Goal: Task Accomplishment & Management: Use online tool/utility

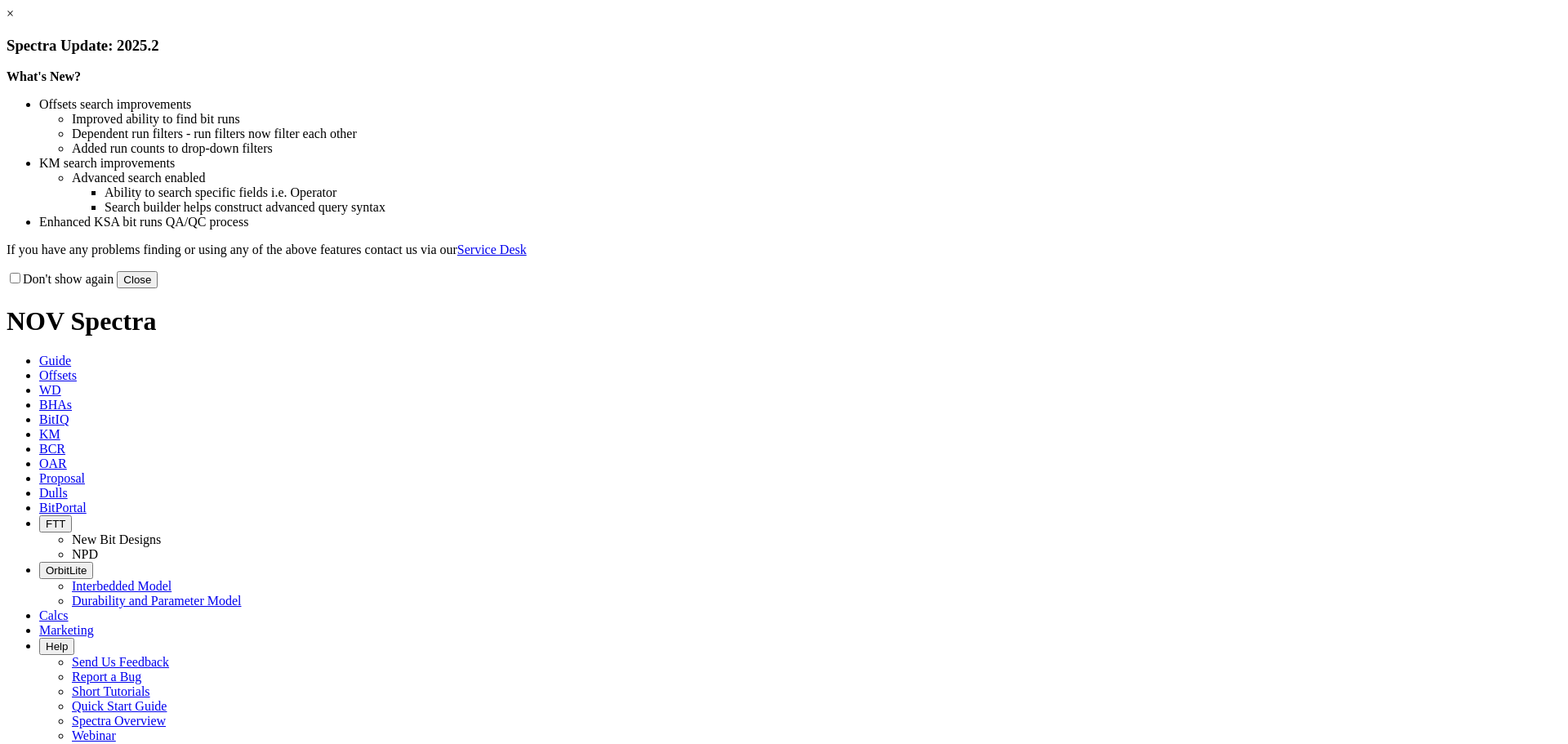
click at [158, 288] on button "Close" at bounding box center [137, 279] width 41 height 17
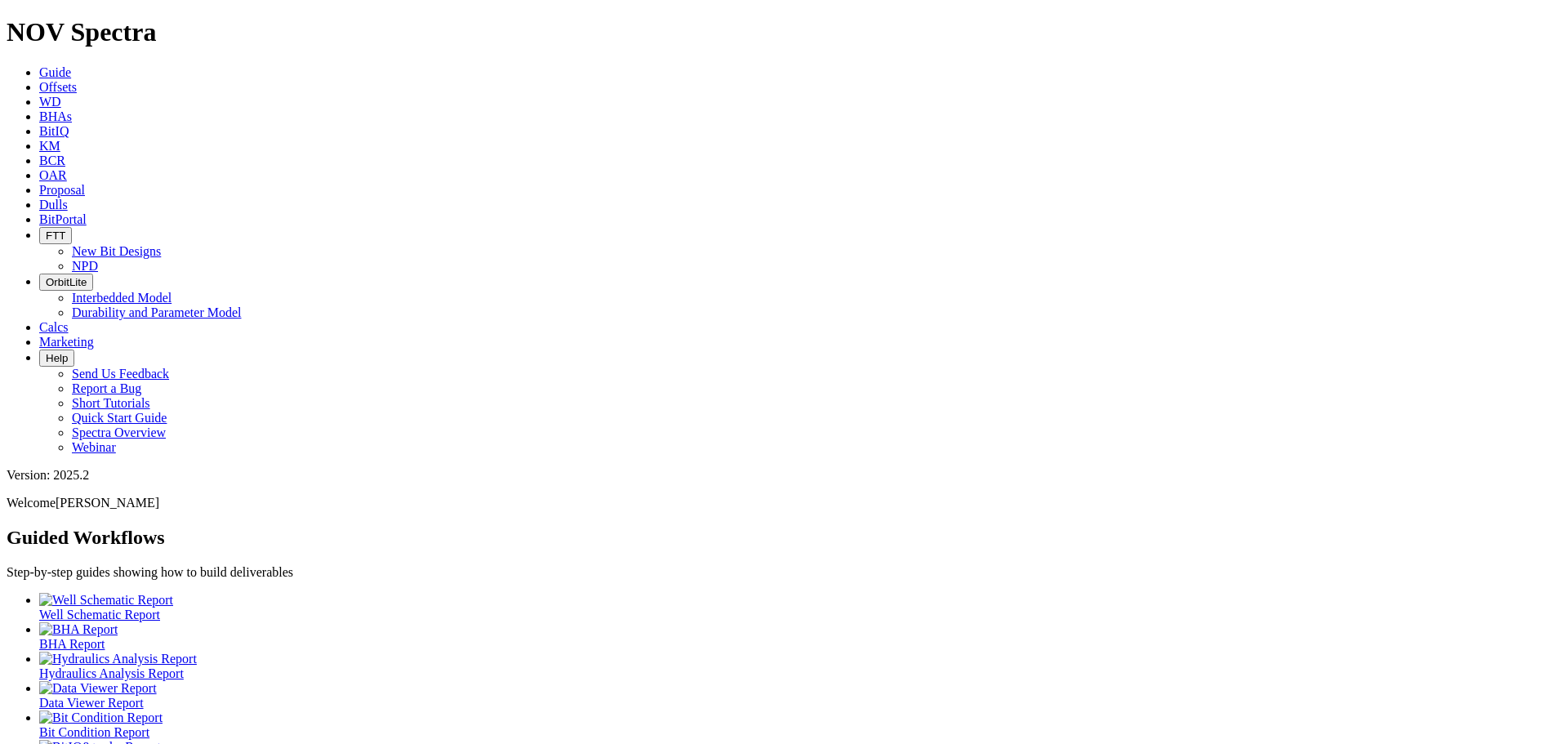
click at [77, 80] on span "Offsets" at bounding box center [59, 86] width 38 height 14
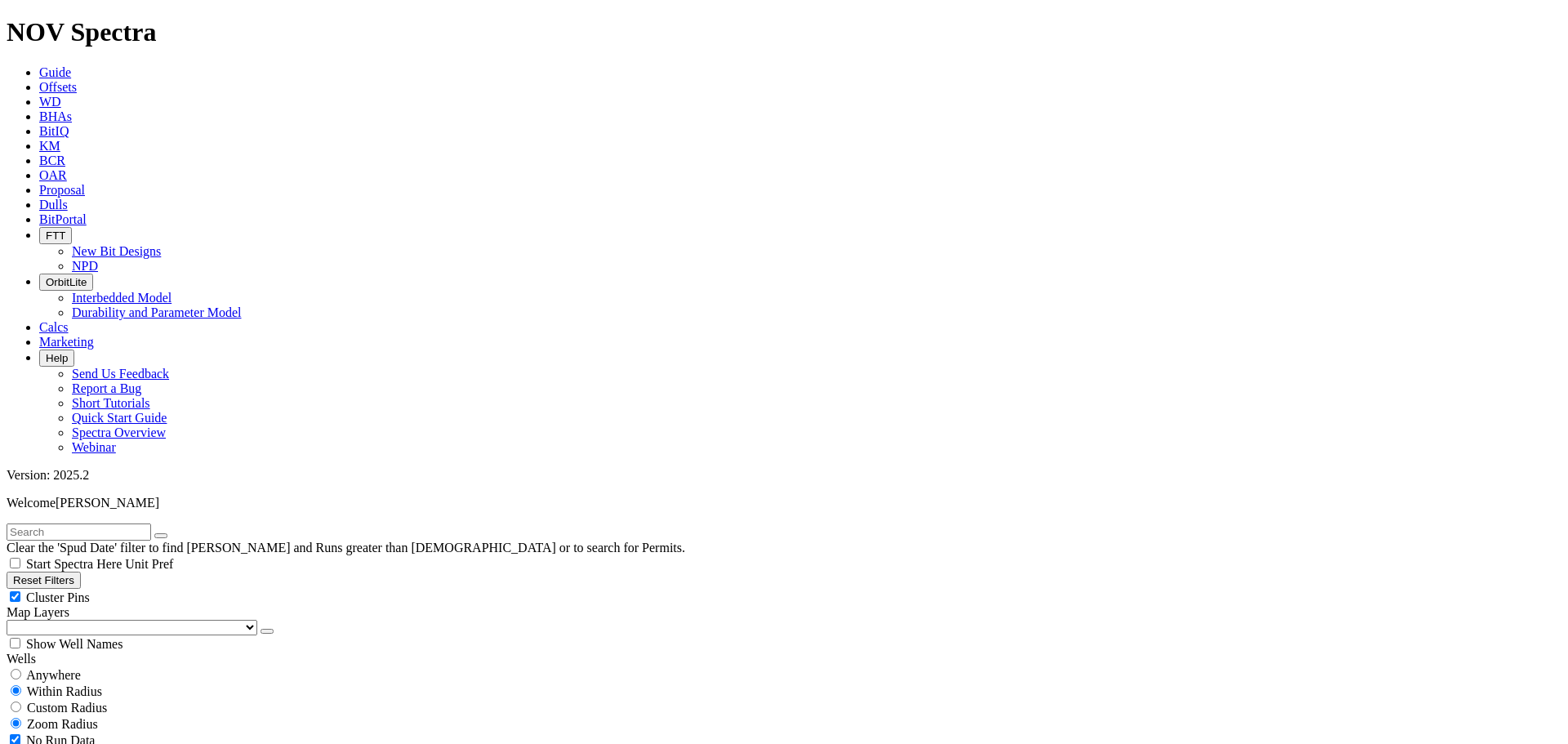
scroll to position [209, 0]
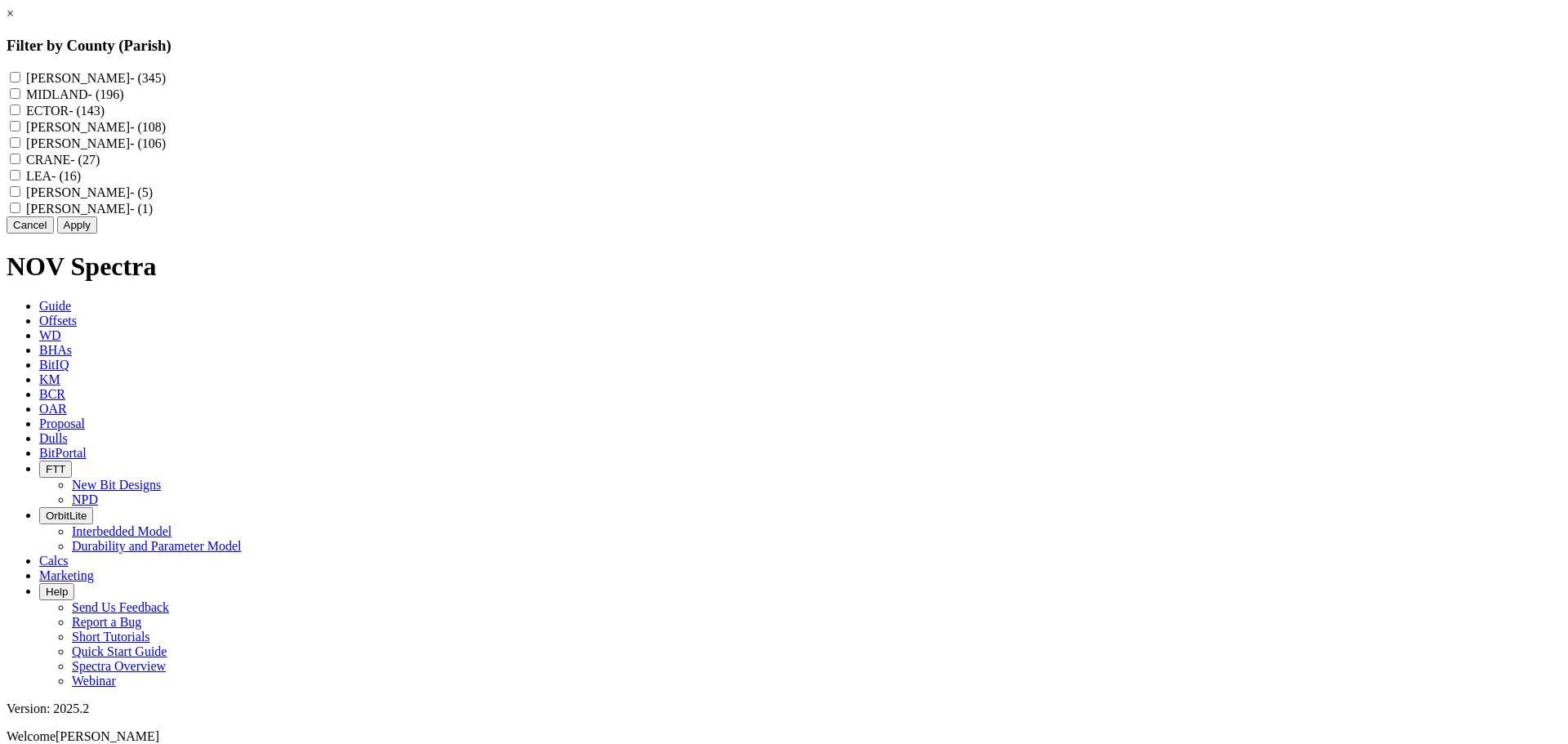
click at [976, 233] on div "× Filter by County (Parish) [PERSON_NAME] - (345) MIDLAND - (196) ECTOR - (143)…" at bounding box center [784, 120] width 1555 height 227
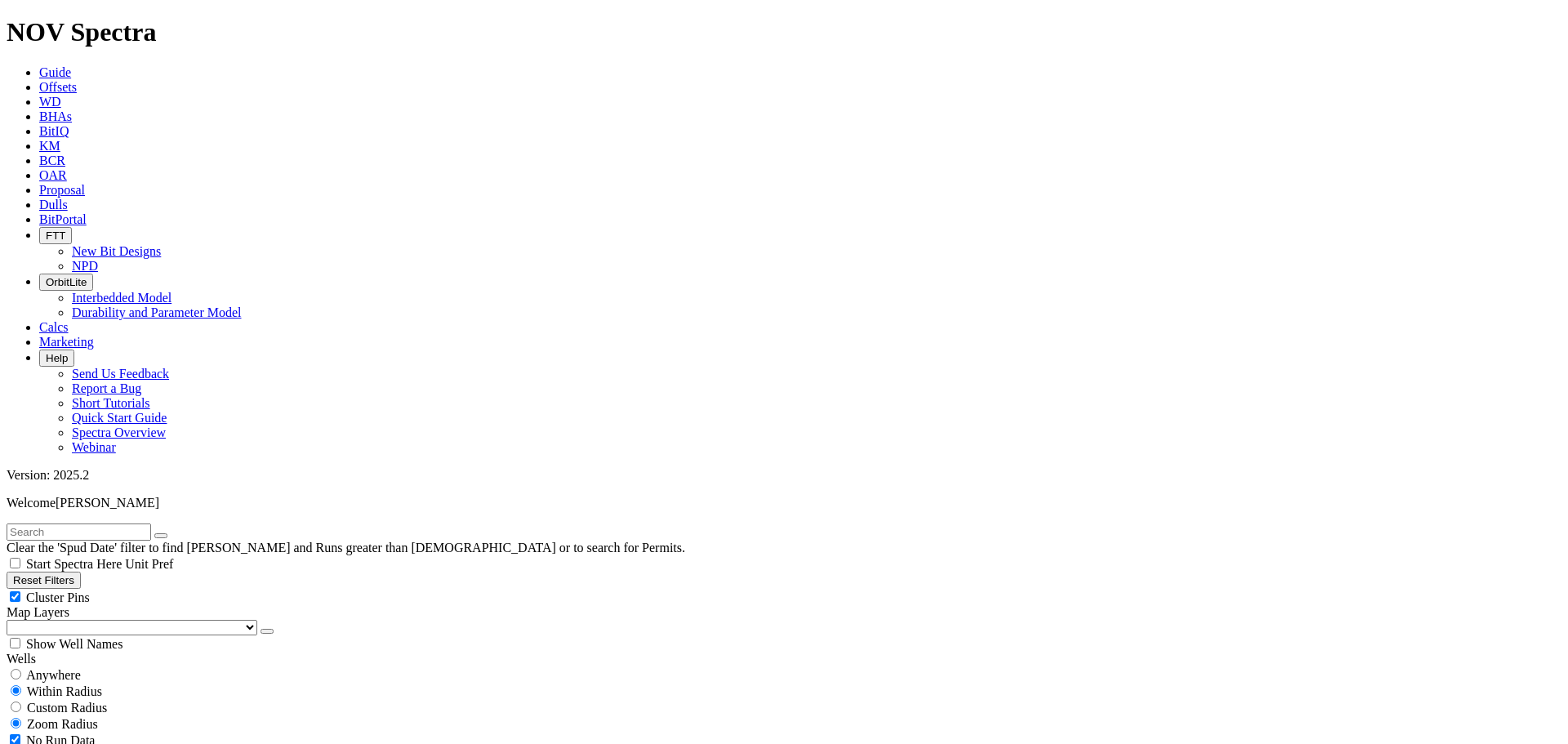
scroll to position [679, 0]
select select "6.75"
checkbox input "false"
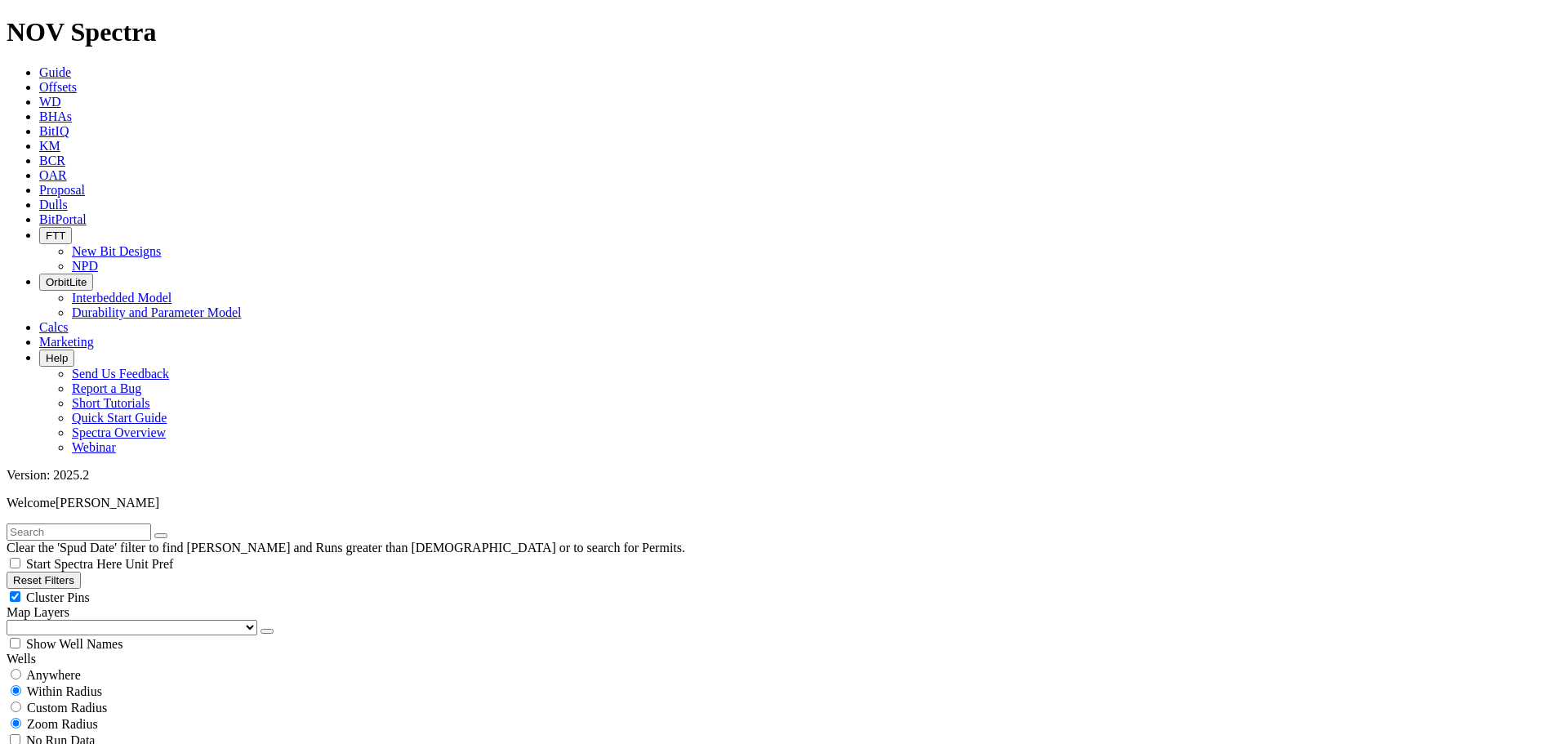
select select "? number:6.75 ?"
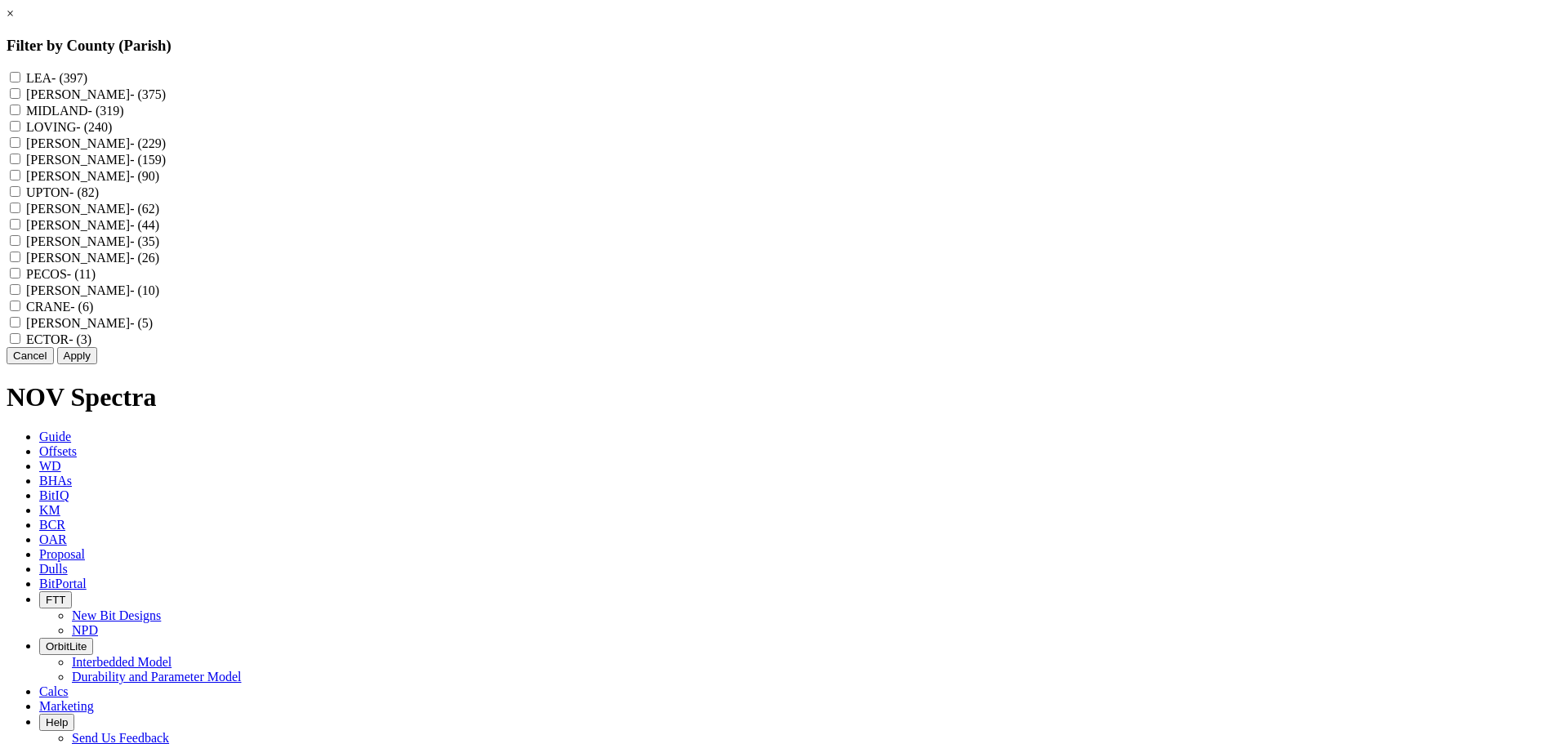
click at [21, 196] on input "UPTON - (82)" at bounding box center [15, 192] width 11 height 11
checkbox input "true"
click at [97, 364] on button "Apply" at bounding box center [77, 355] width 40 height 17
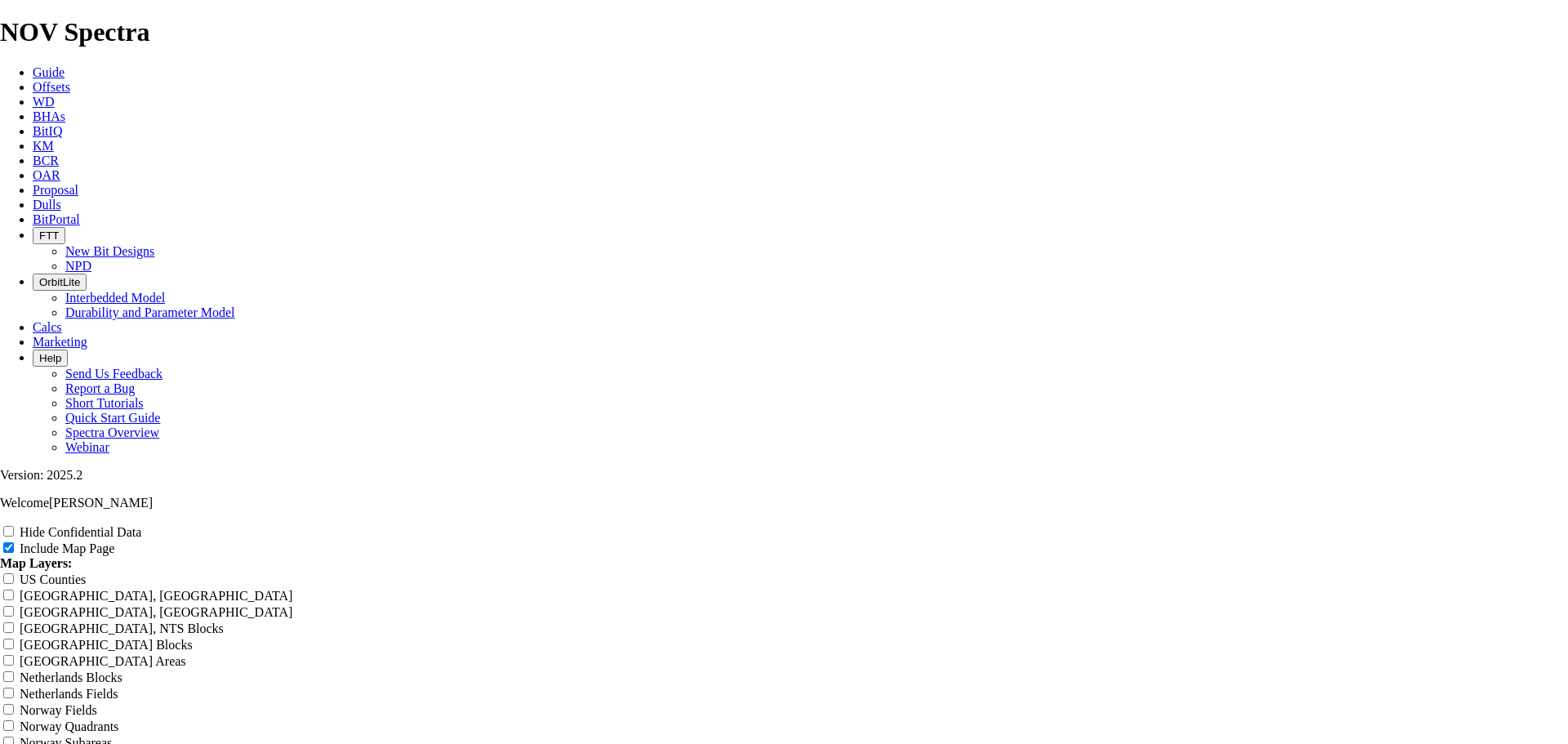
scroll to position [2116, 0]
radio input "true"
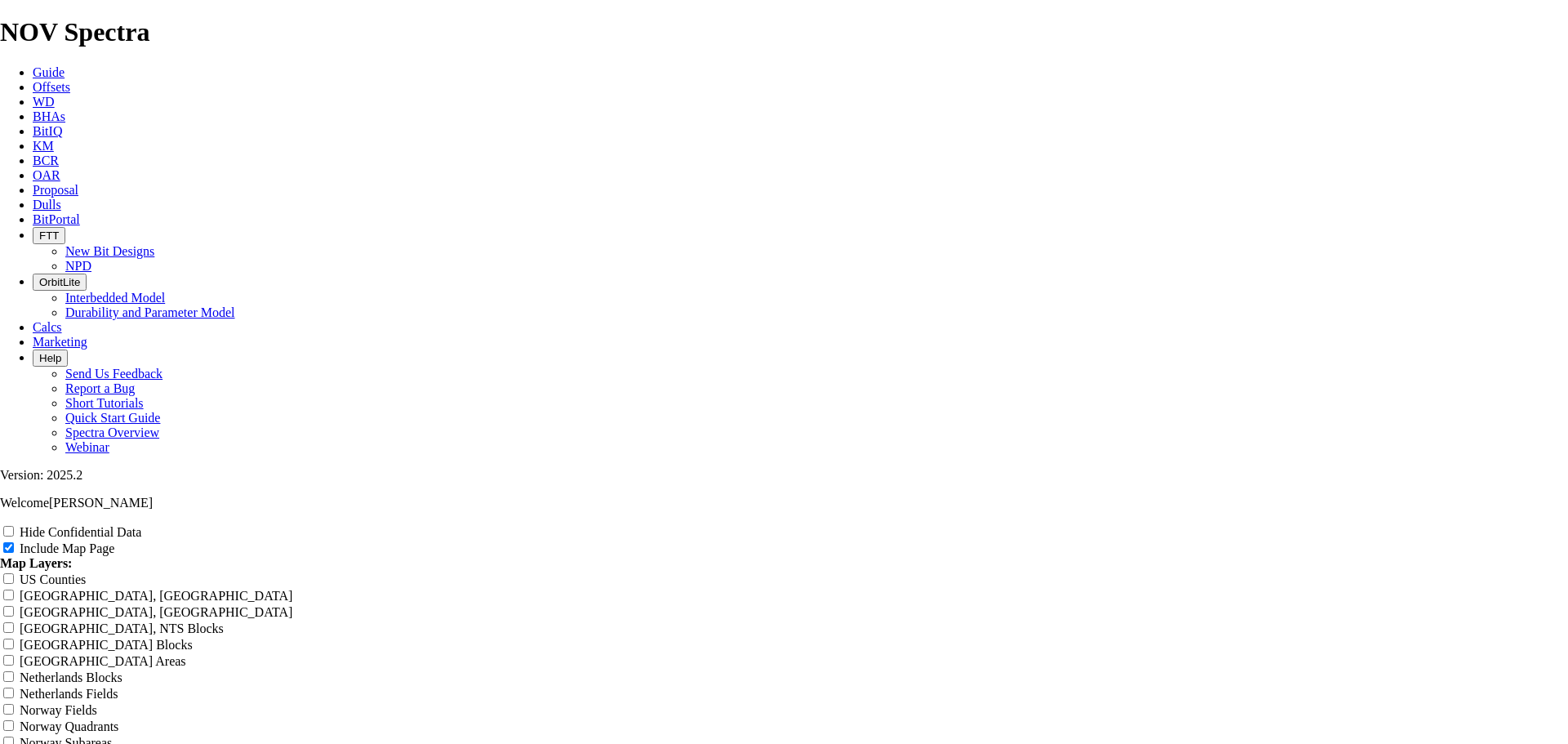
type input "Untitled Offset Analysis Repor"
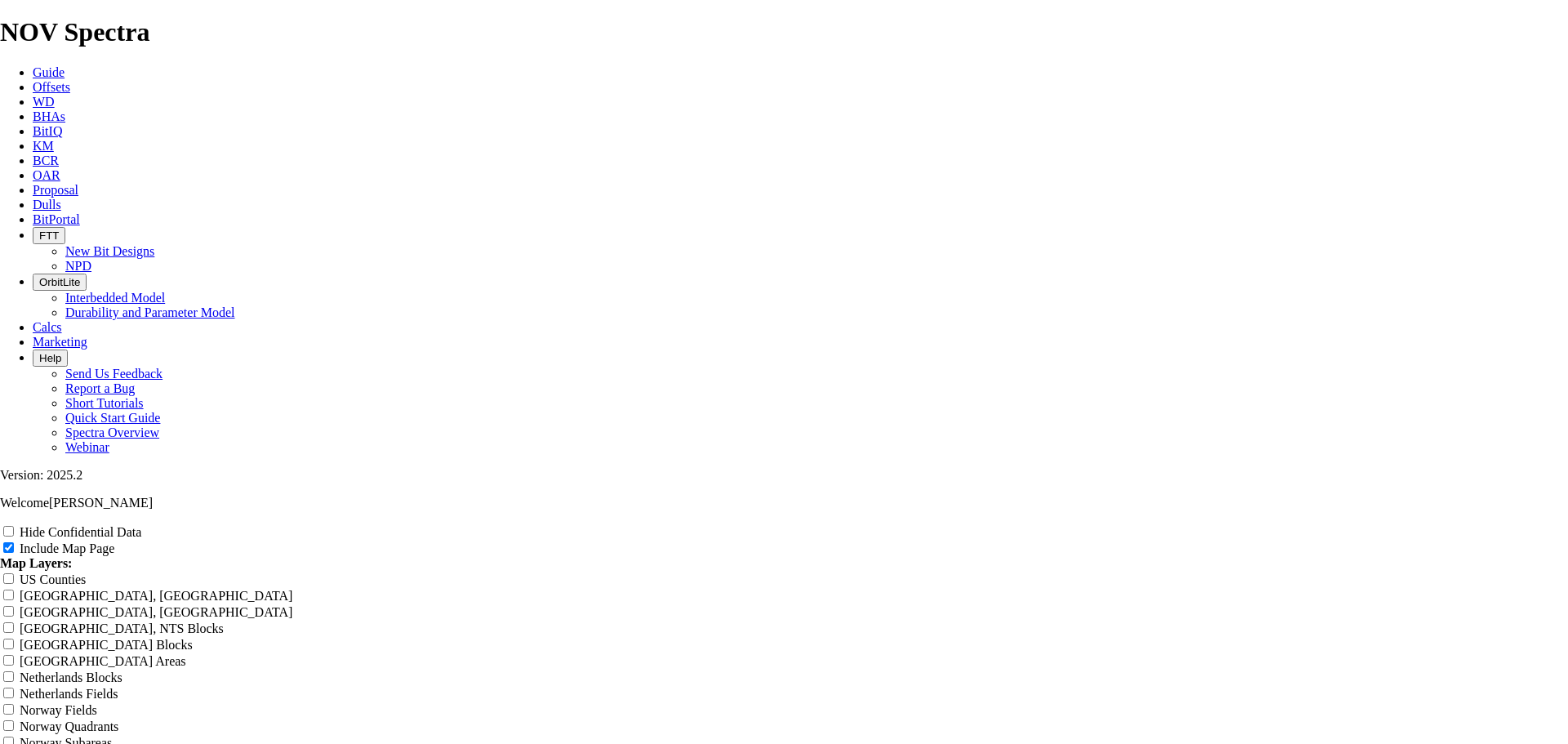
type input "Untitled Offset Analysis Repor"
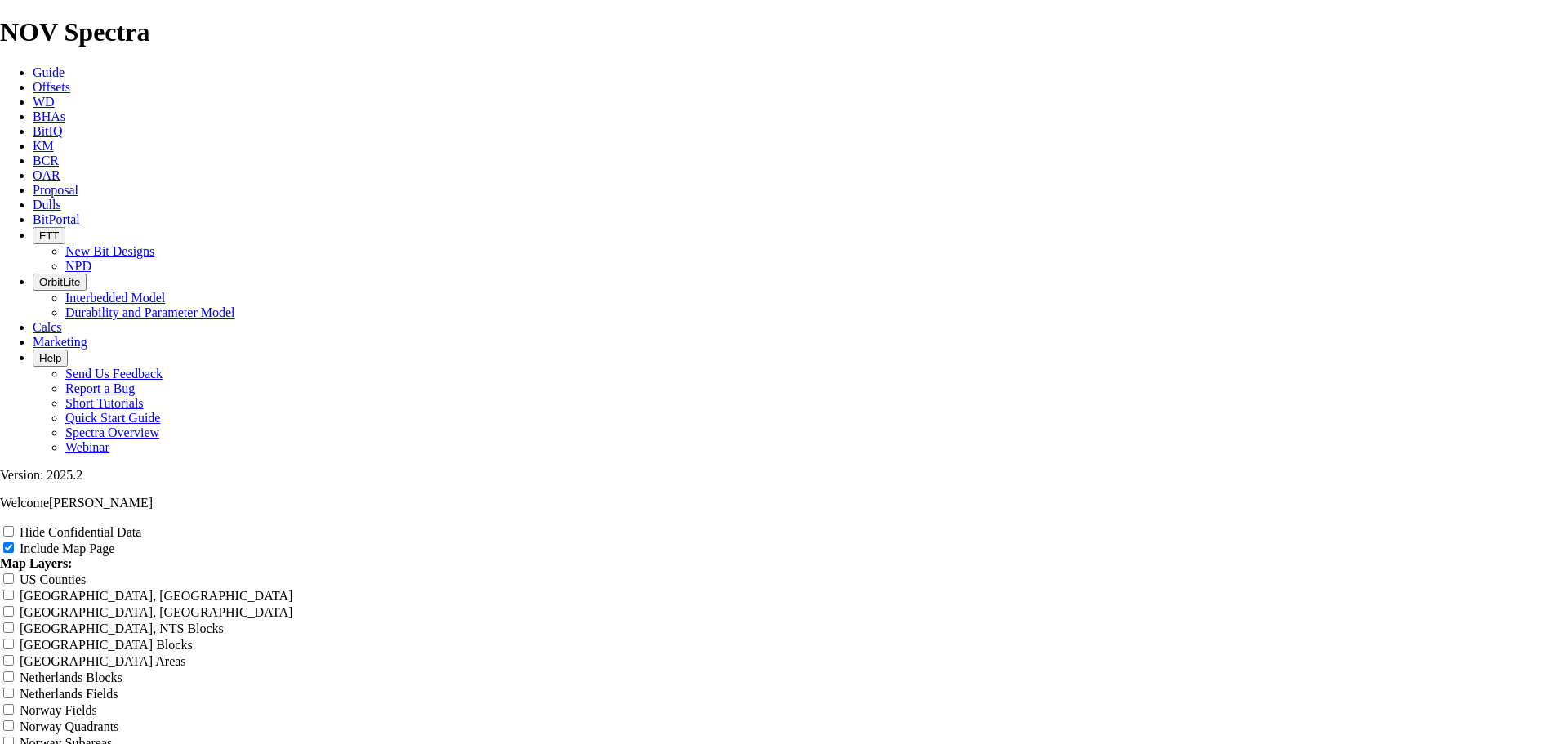
type input "Untitled Offset Analysis Repor"
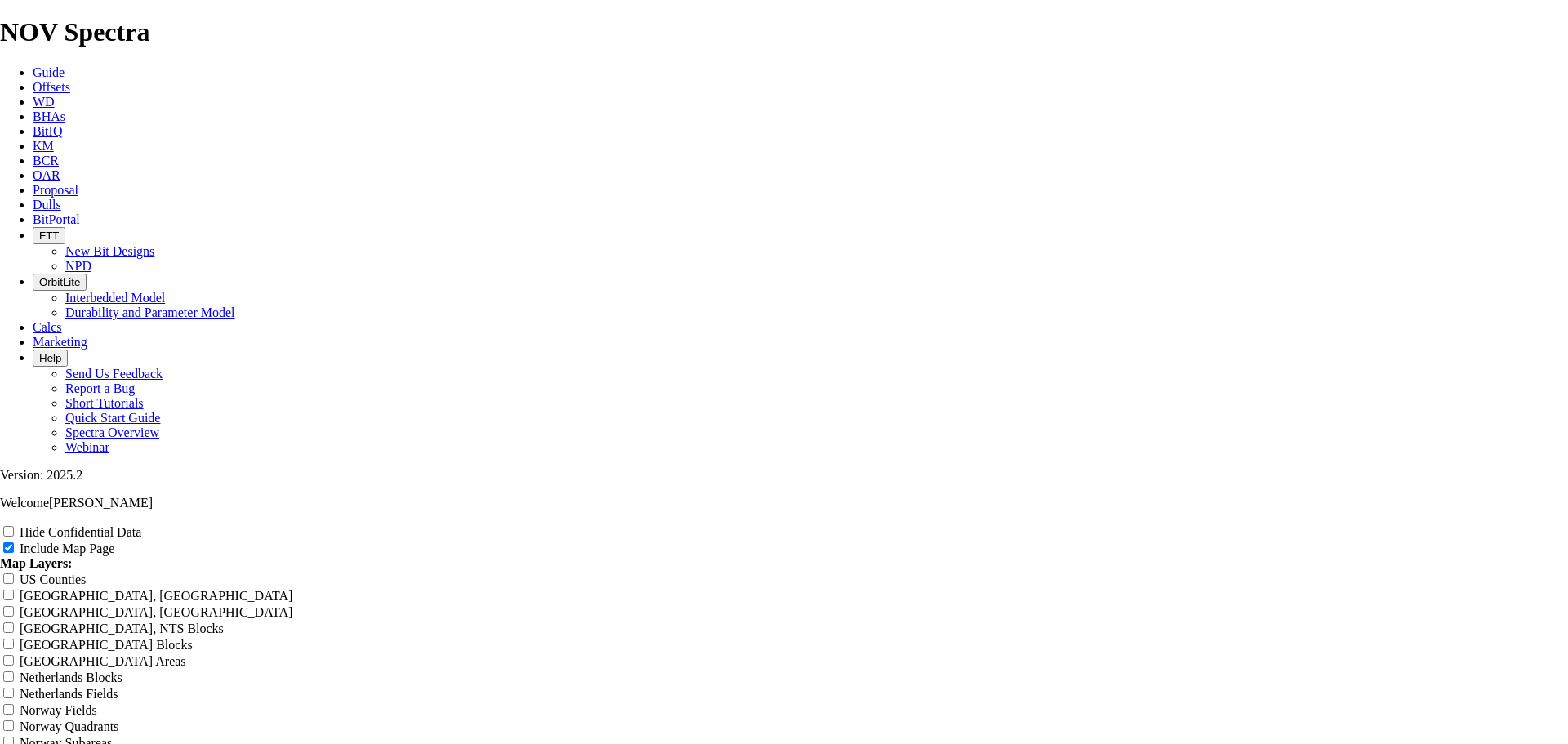
type input "Untitled Offset Analysis Repor"
type input "Untitled Offset Analysis Rep"
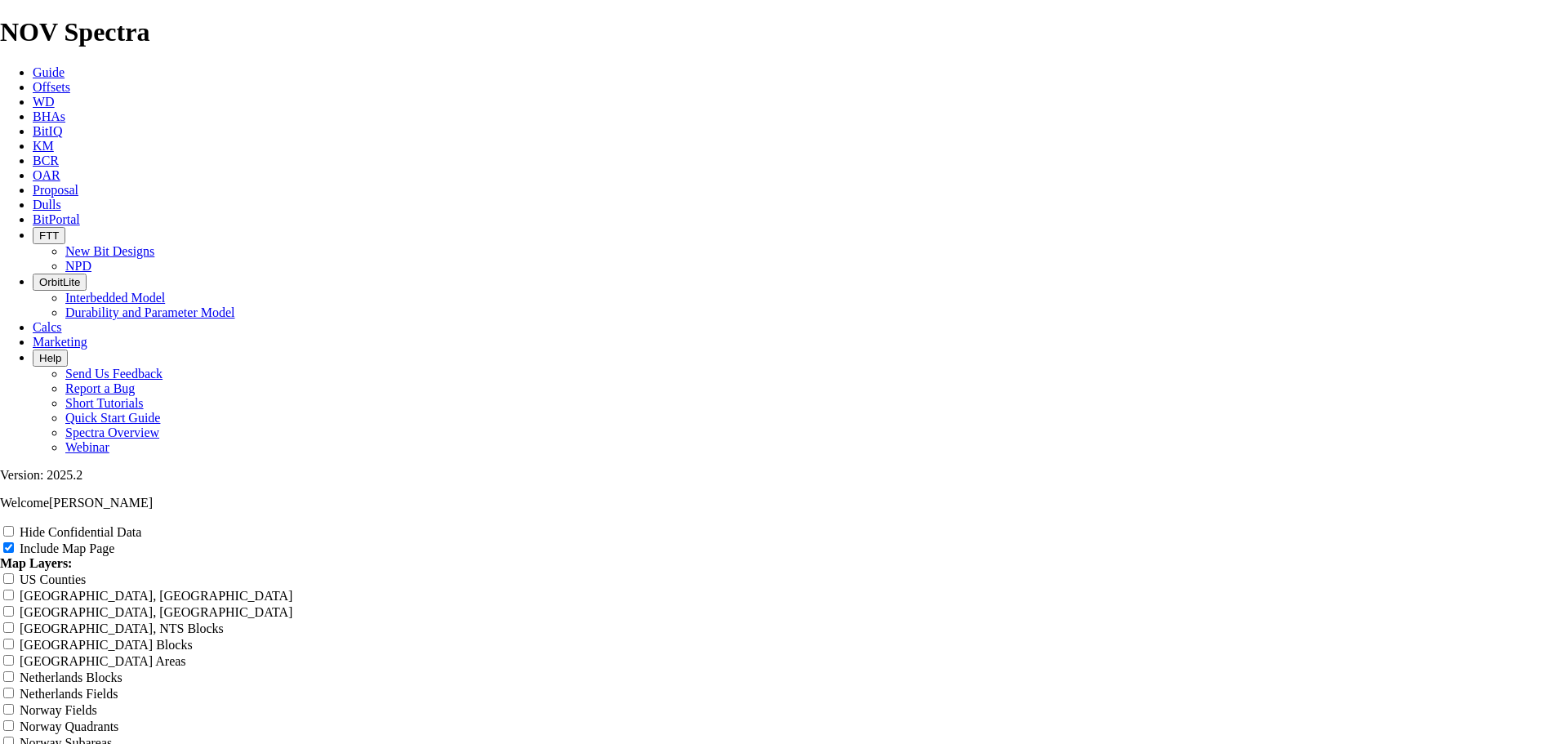
type input "Untitled Offset Analysis Rep"
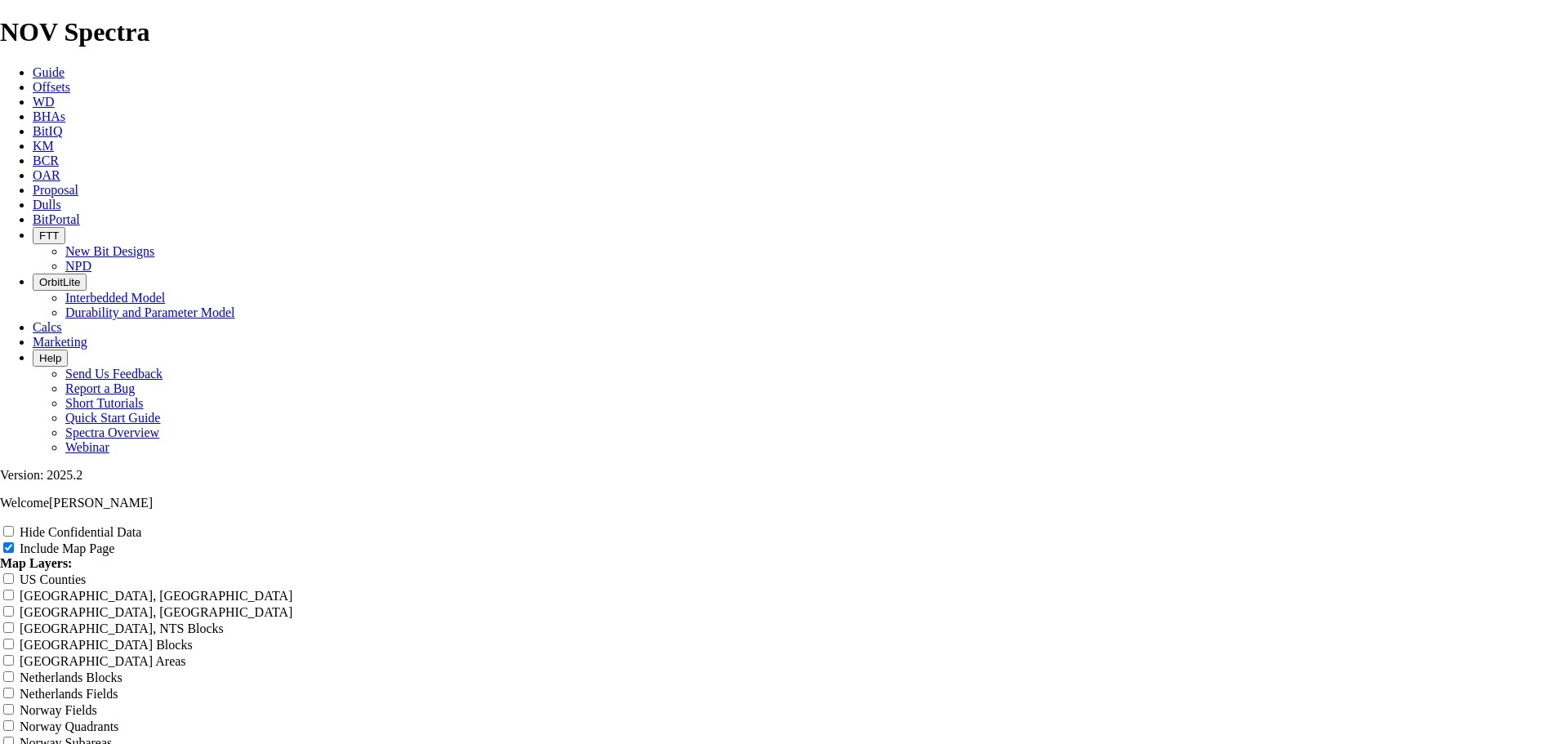
type input "Untitled Offset Analysis Rep"
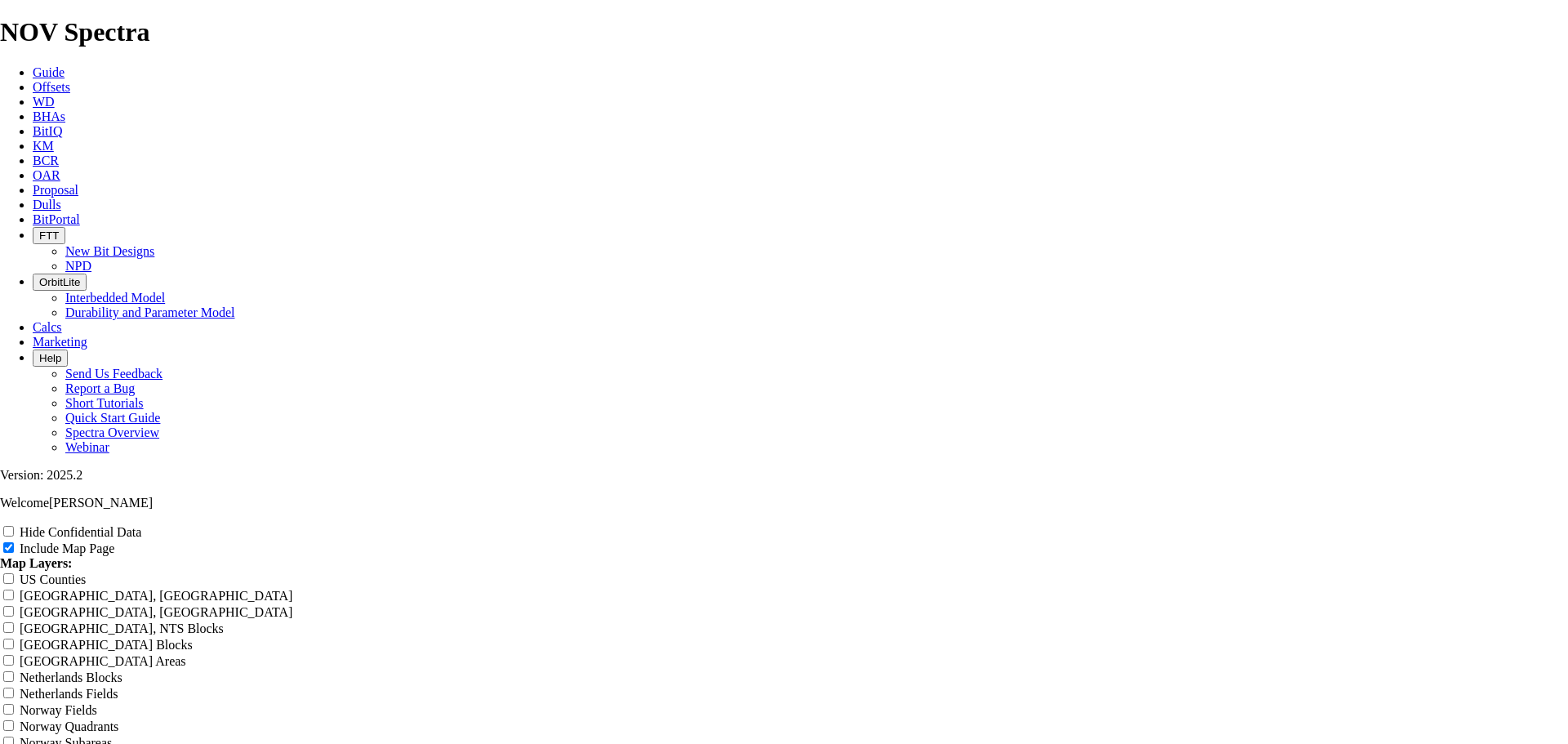
type input "Untitled Offset Analysis Rep"
type input "Untitled Offset Analysis Re"
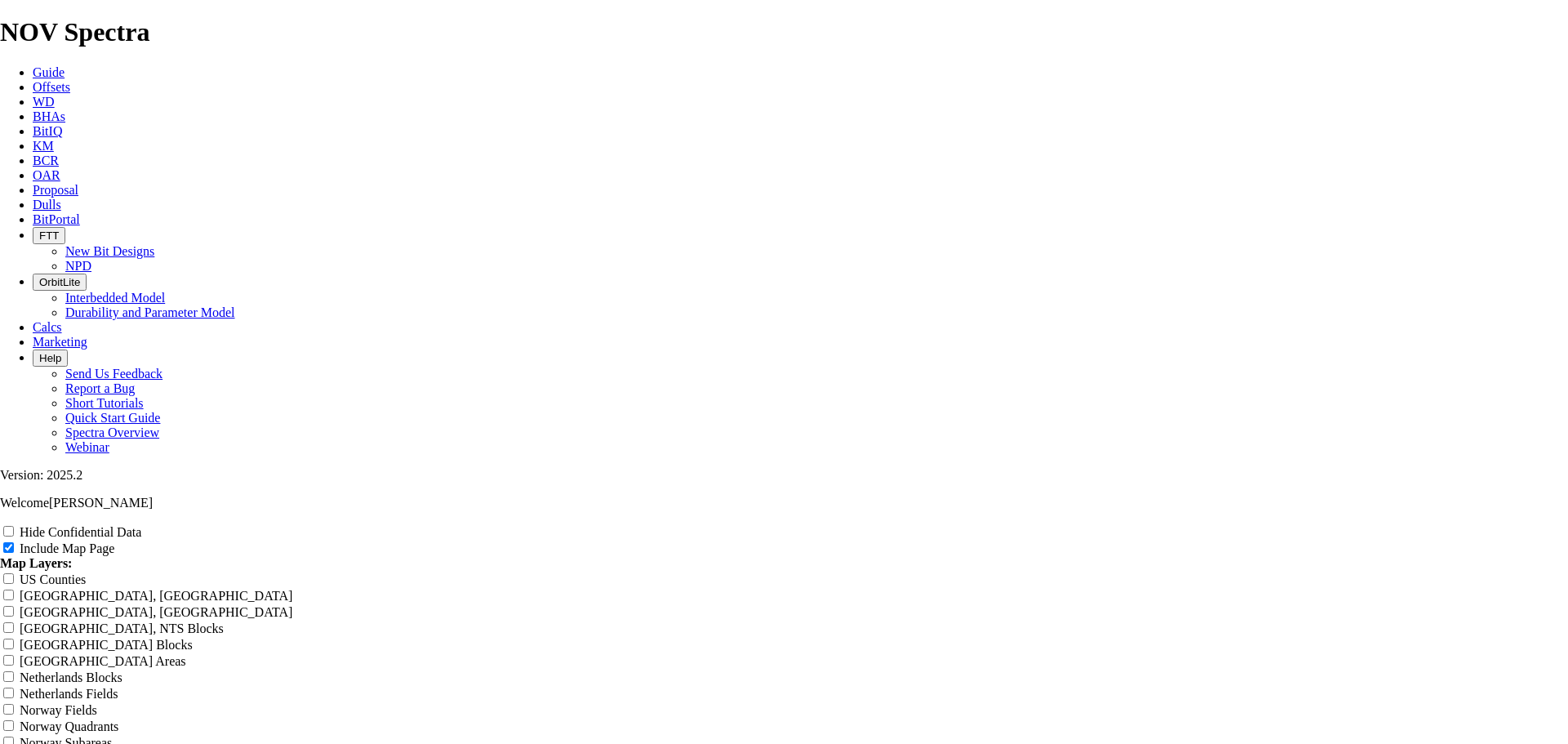
type input "Untitled Offset Analysis Re"
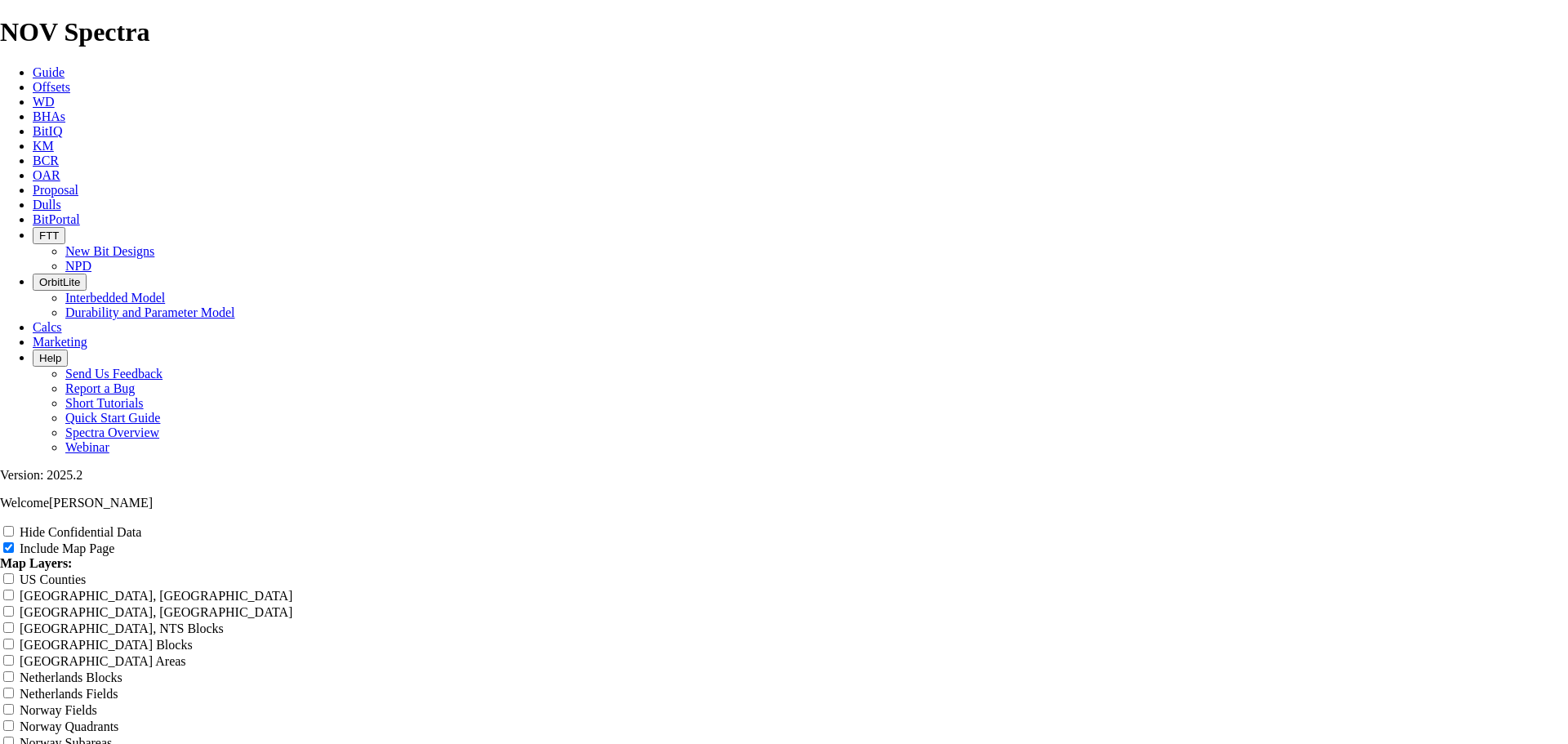
type input "Untitled Offset Analysis Re"
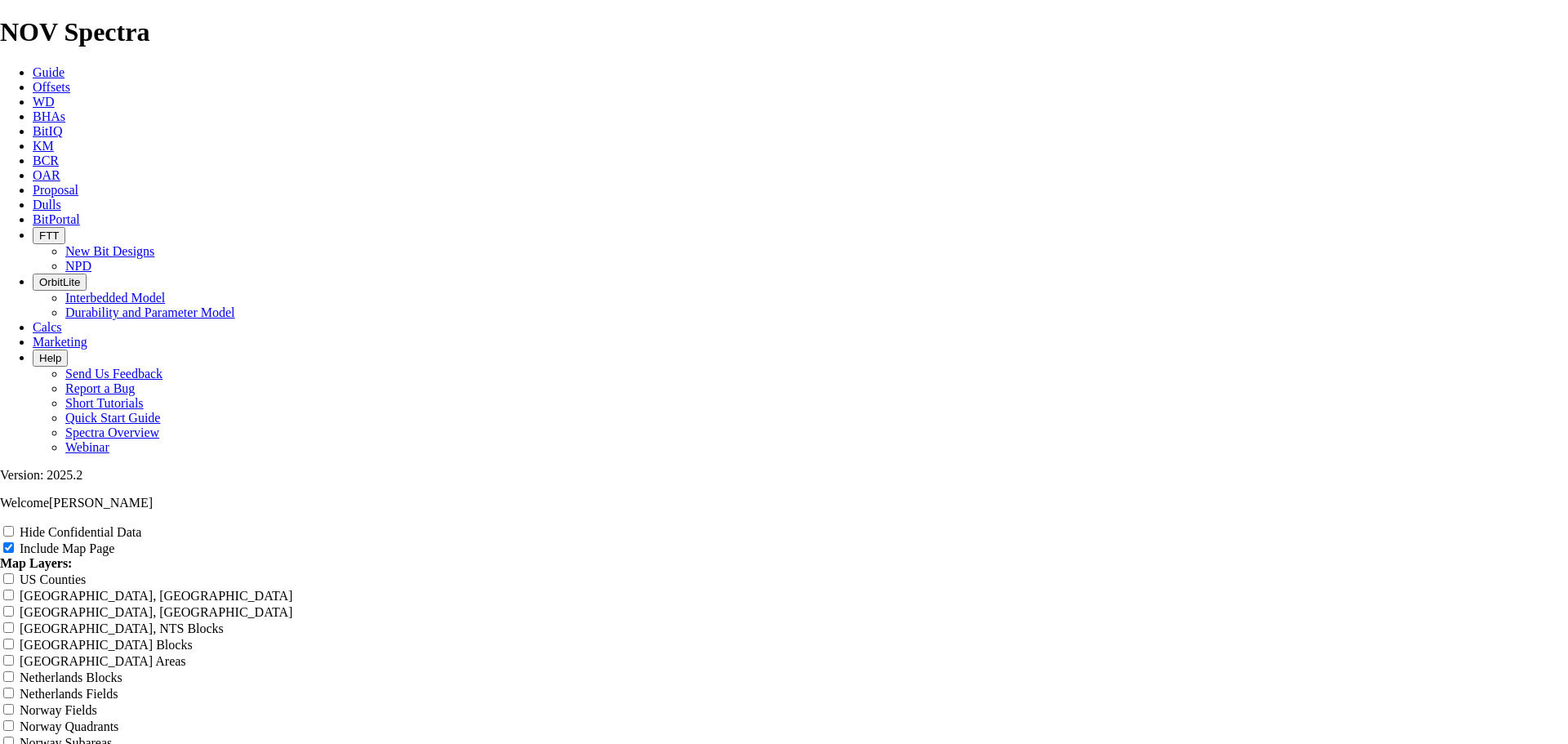
type input "Untitled Offset Analysis Re"
type input "Untitled Offset Analysis"
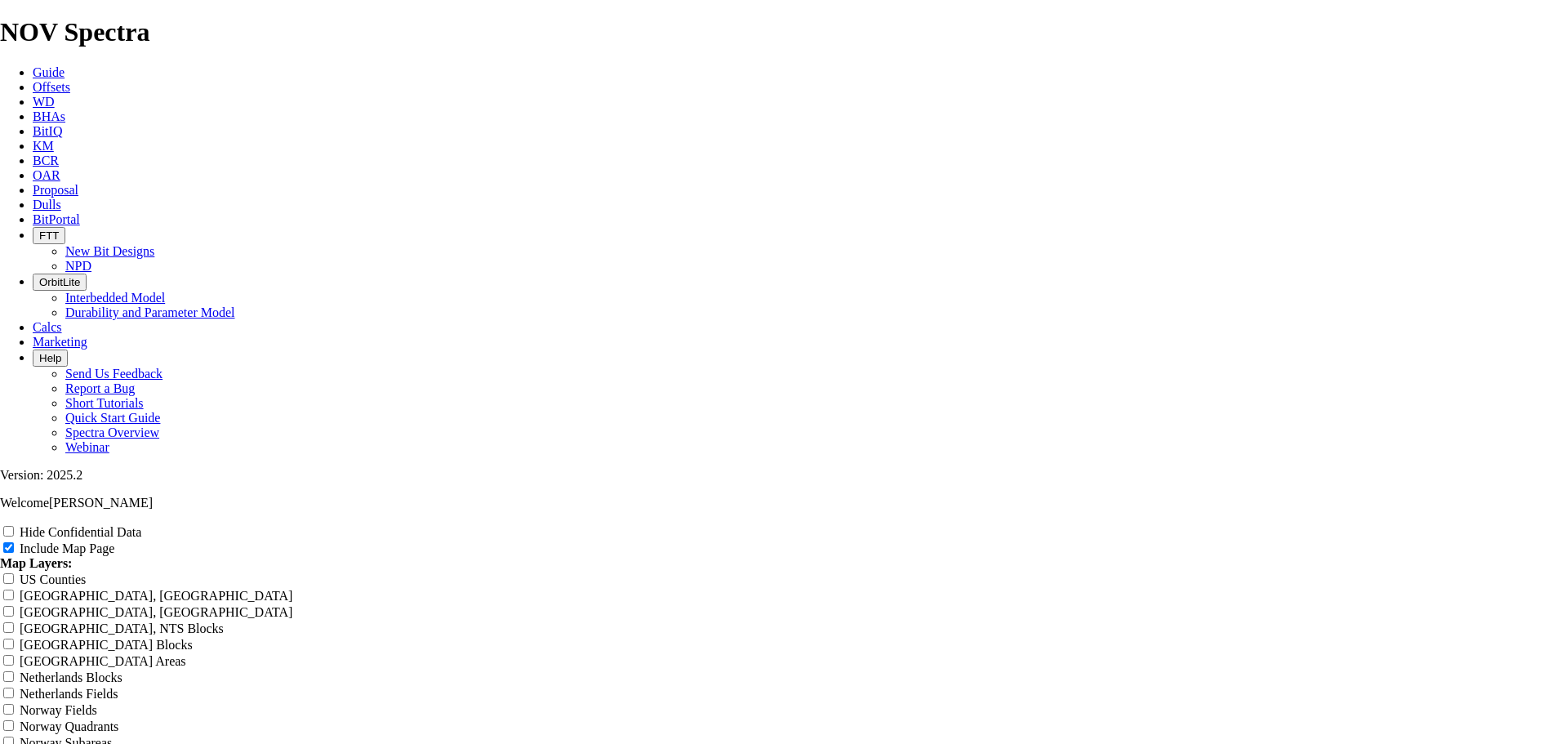
type input "Untitled Offset Analysis"
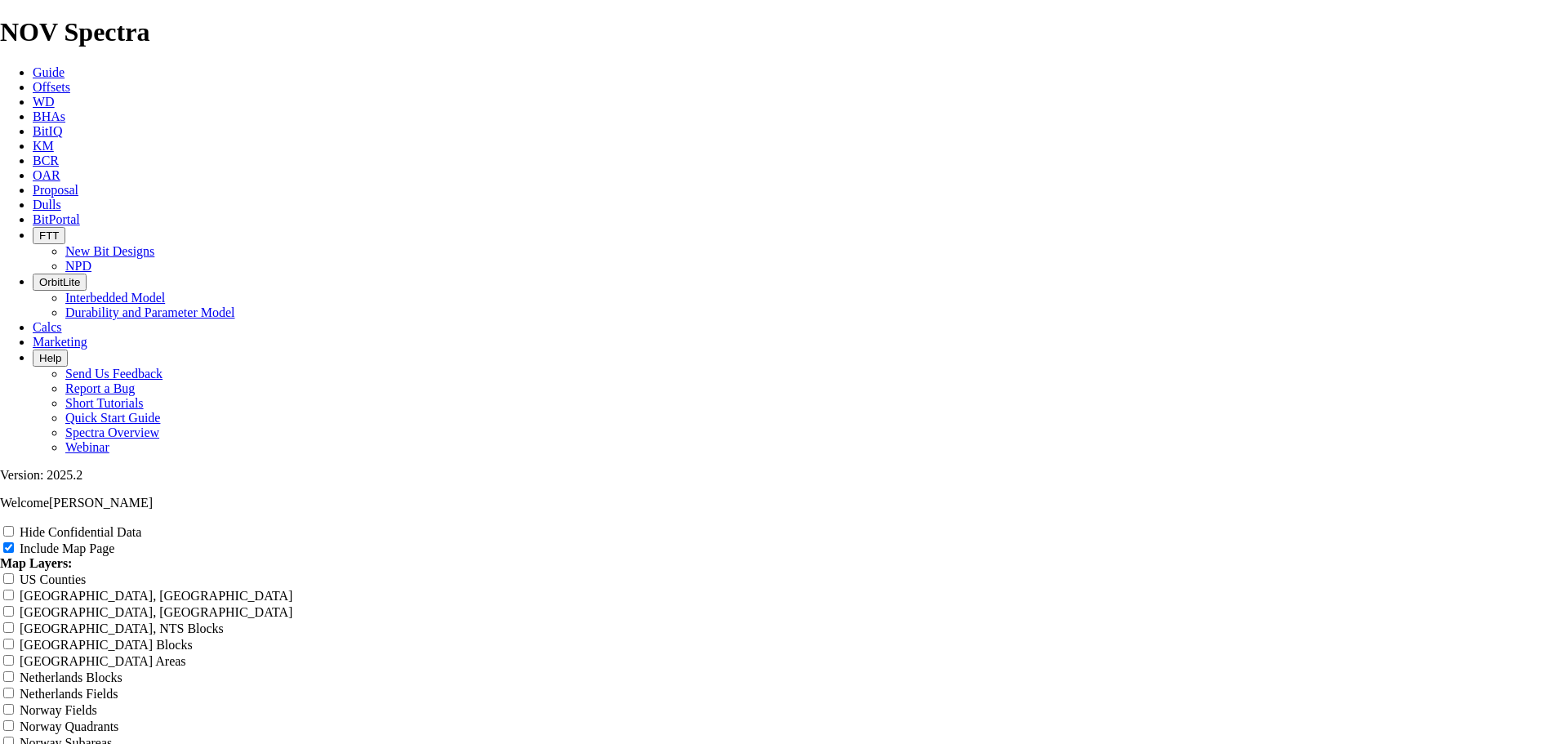
type input "Untitled Offset Analysis"
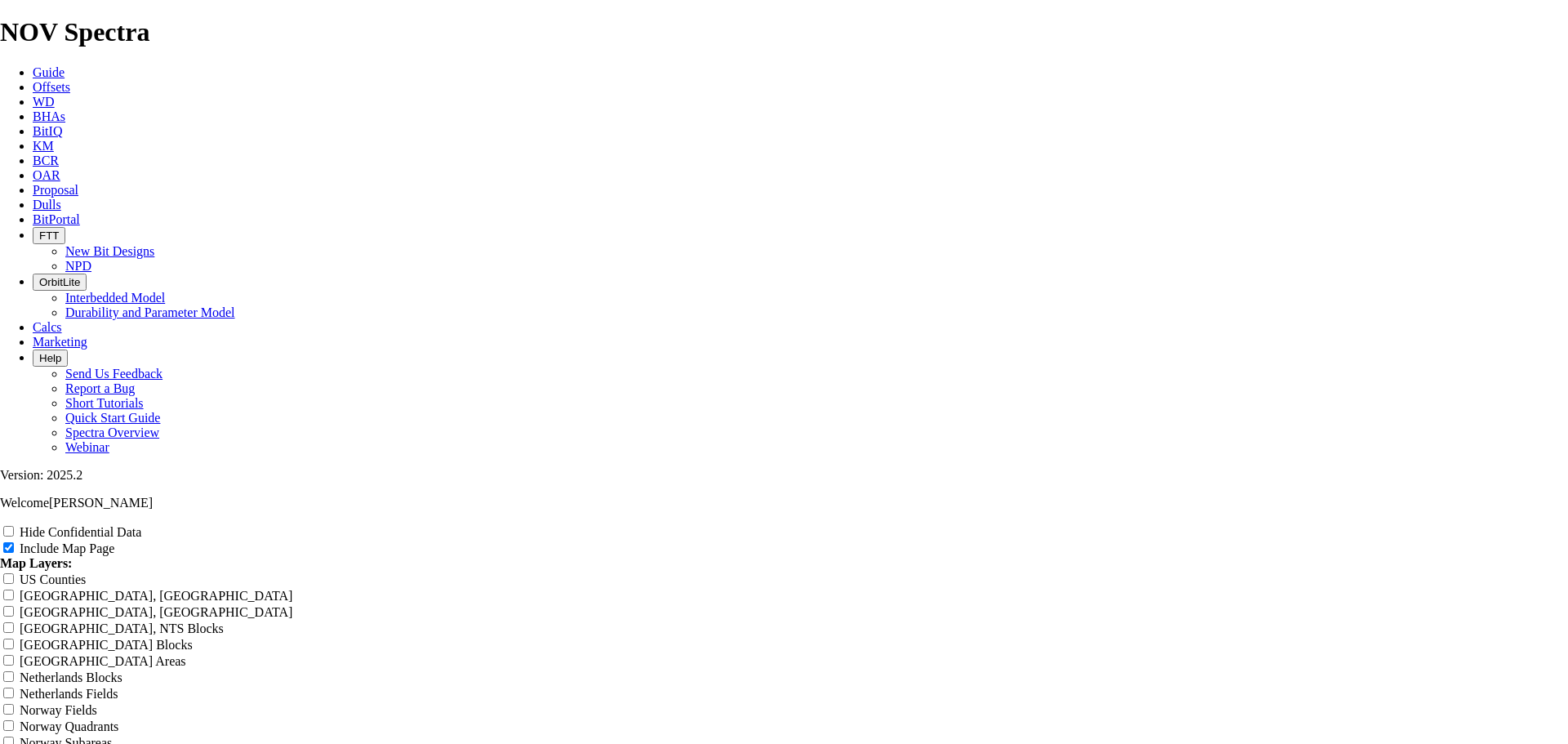
type input "Untitled Offset Analysis"
type input "Untitled Offset Analysi"
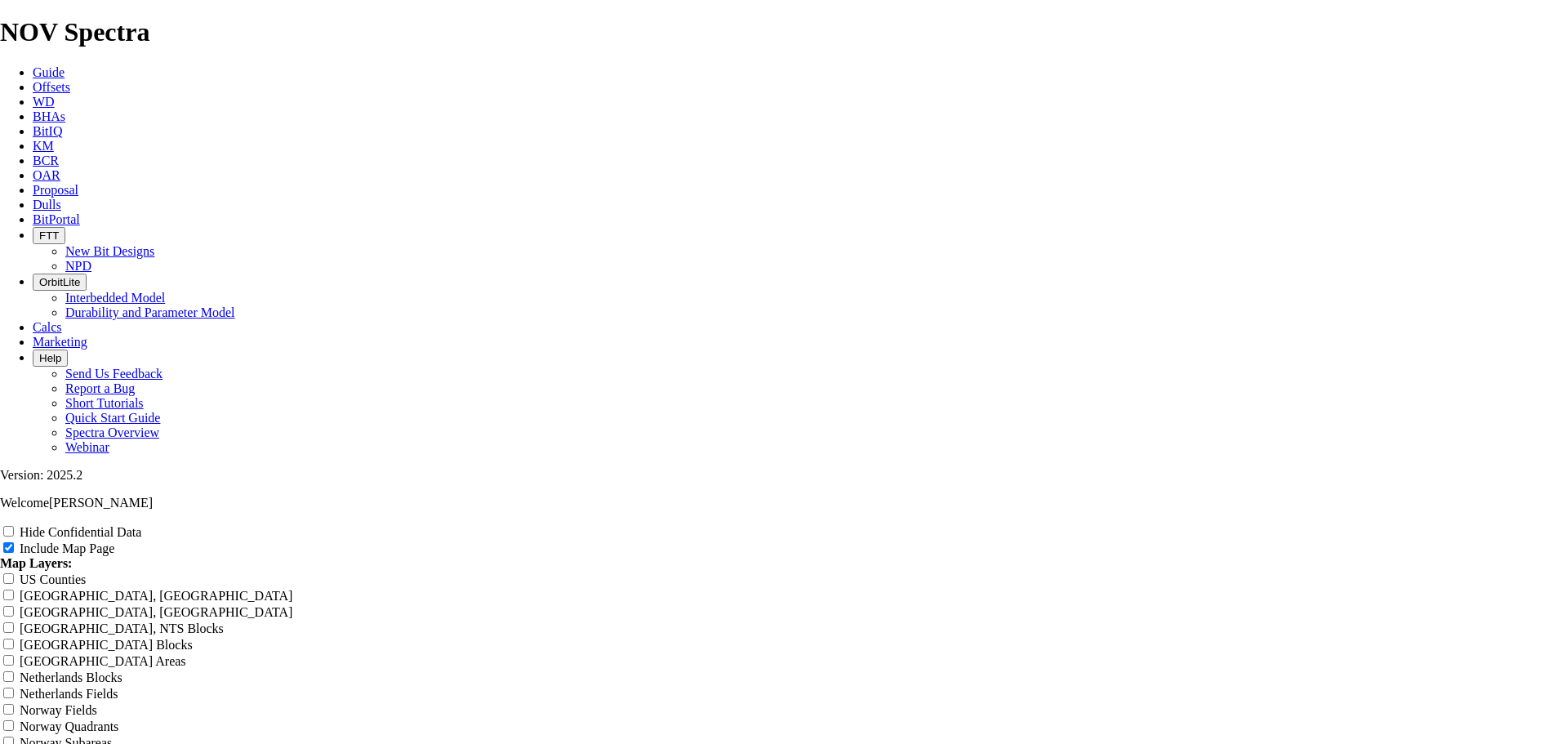
type input "Untitled Offset Analysi"
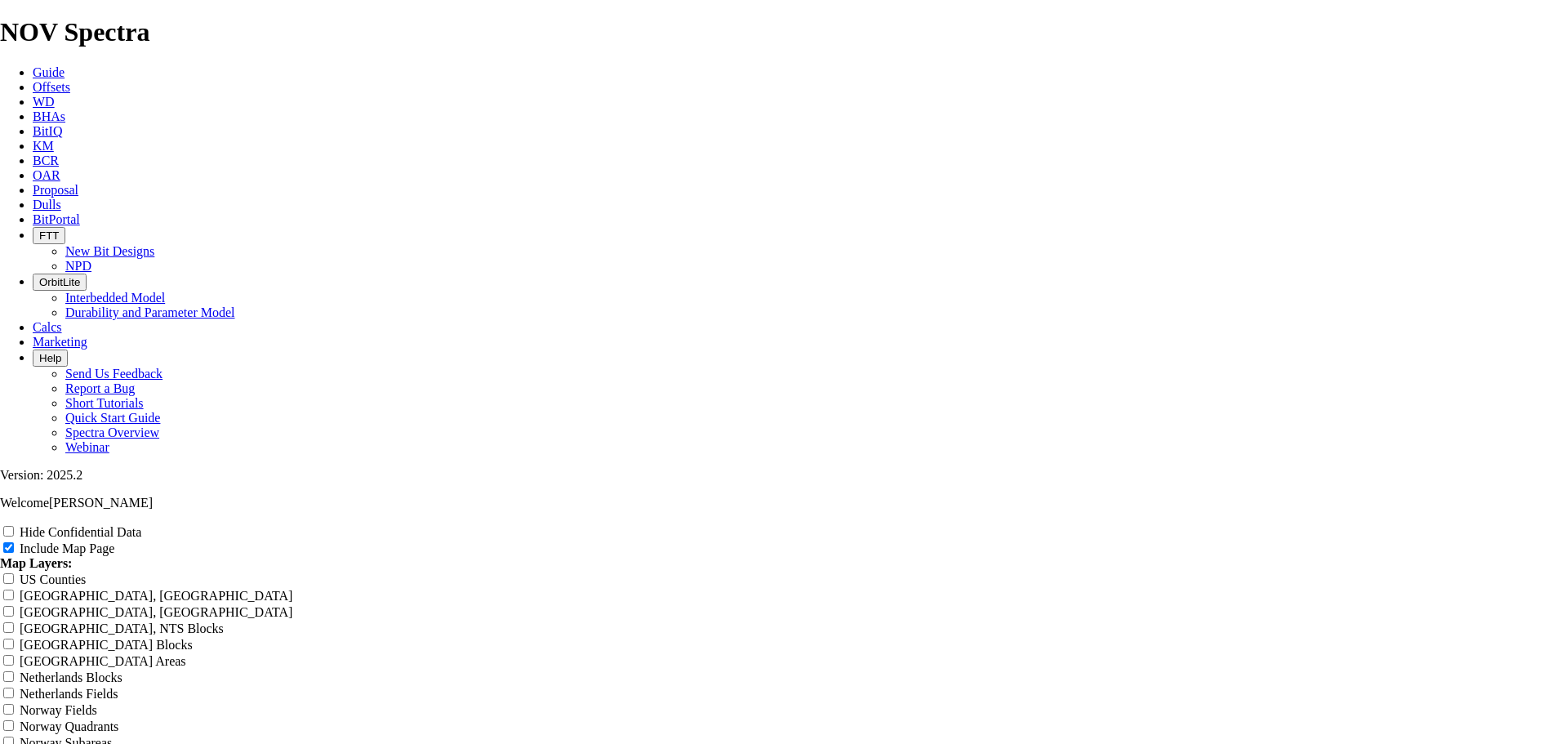
type input "Untitled Offset Analysi"
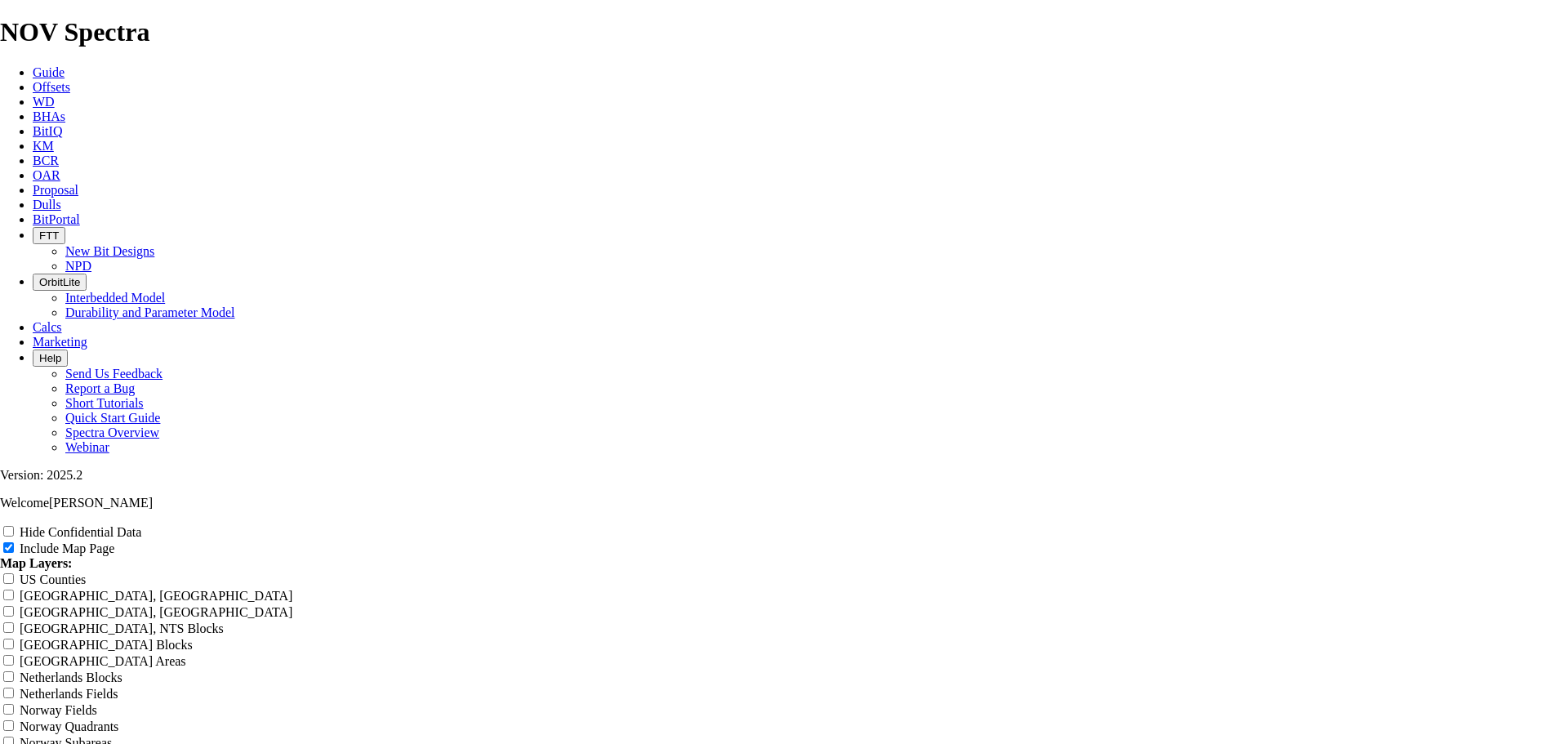
type input "Untitled Offset Analysi"
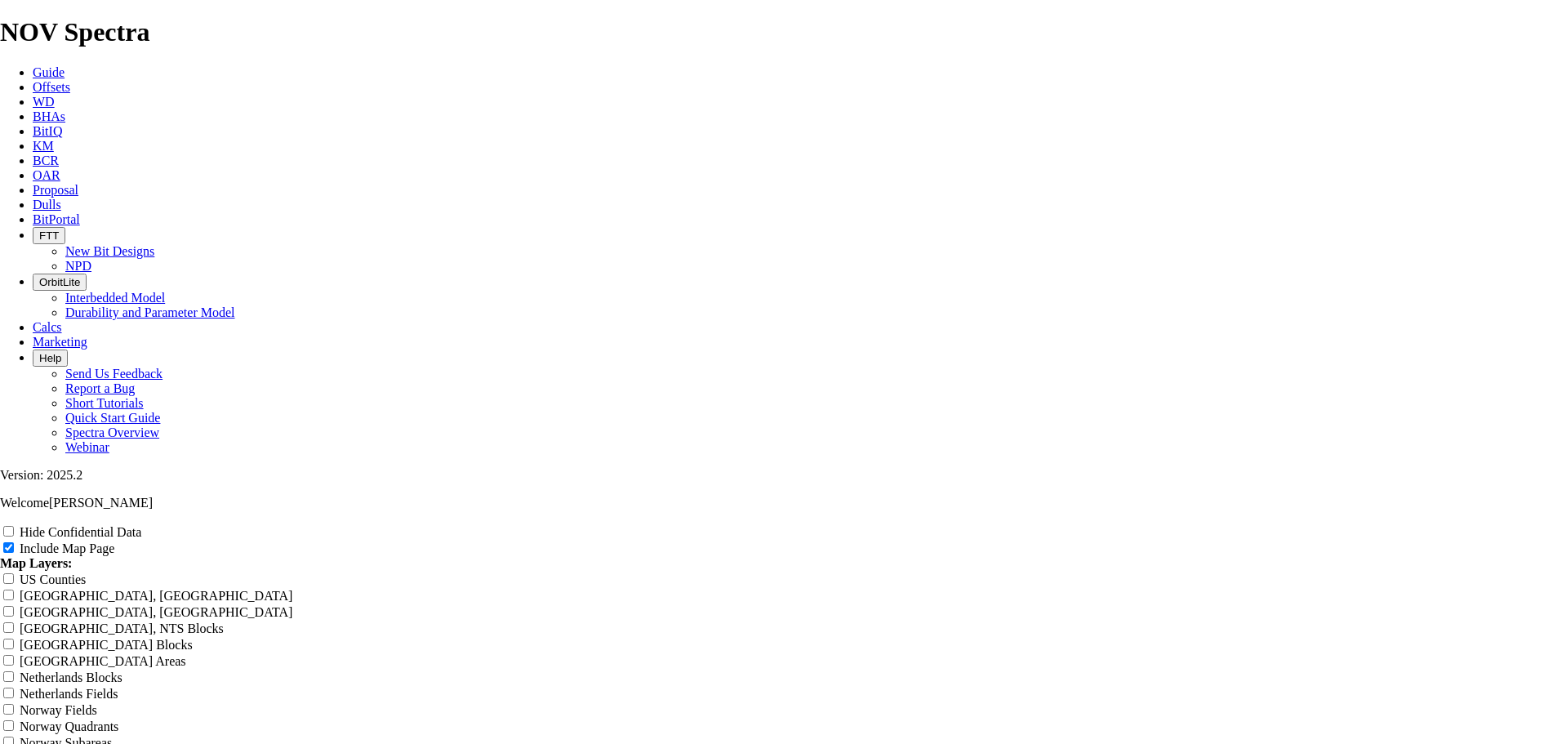
type input "Untitled Offset Analy"
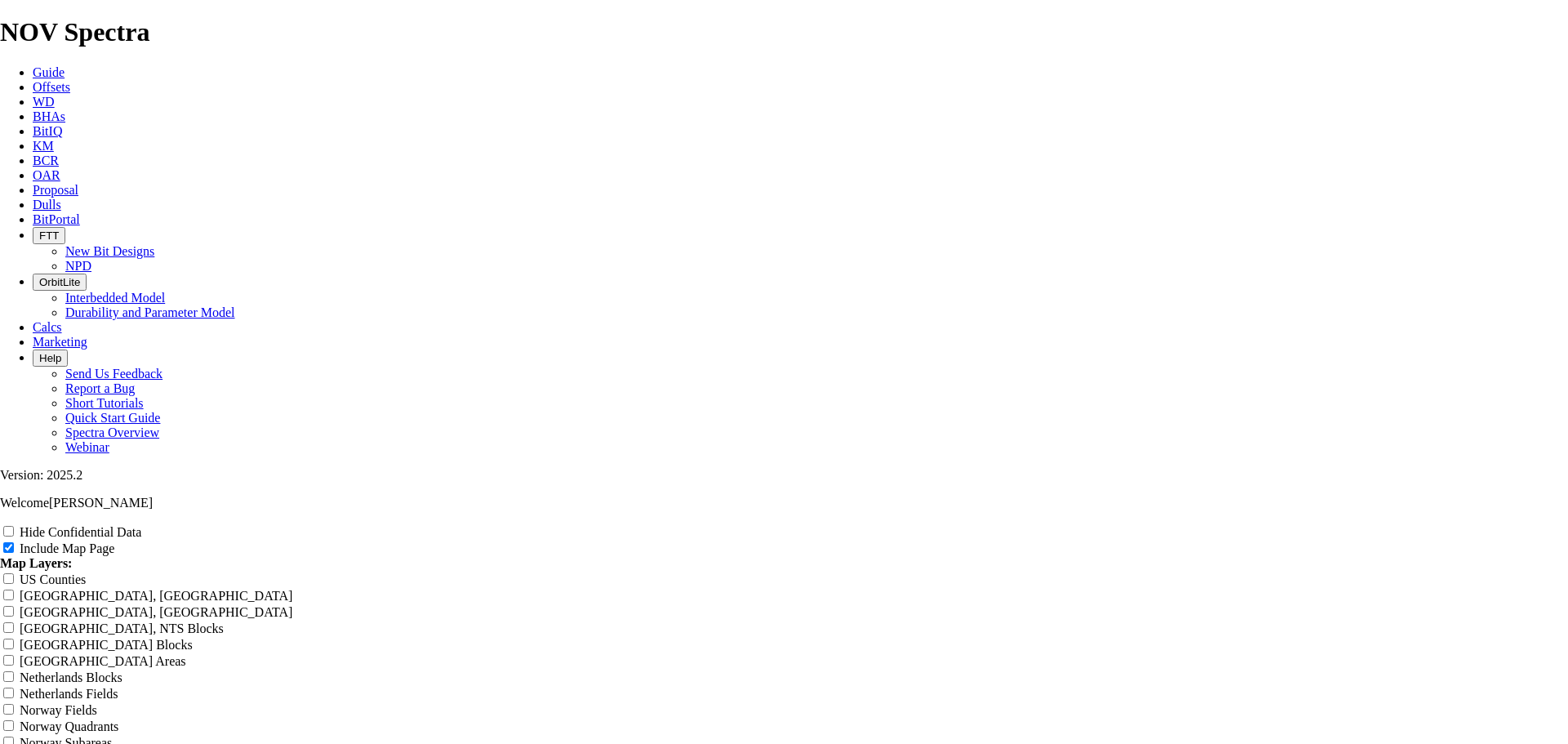
type input "Untitled Offset Analy"
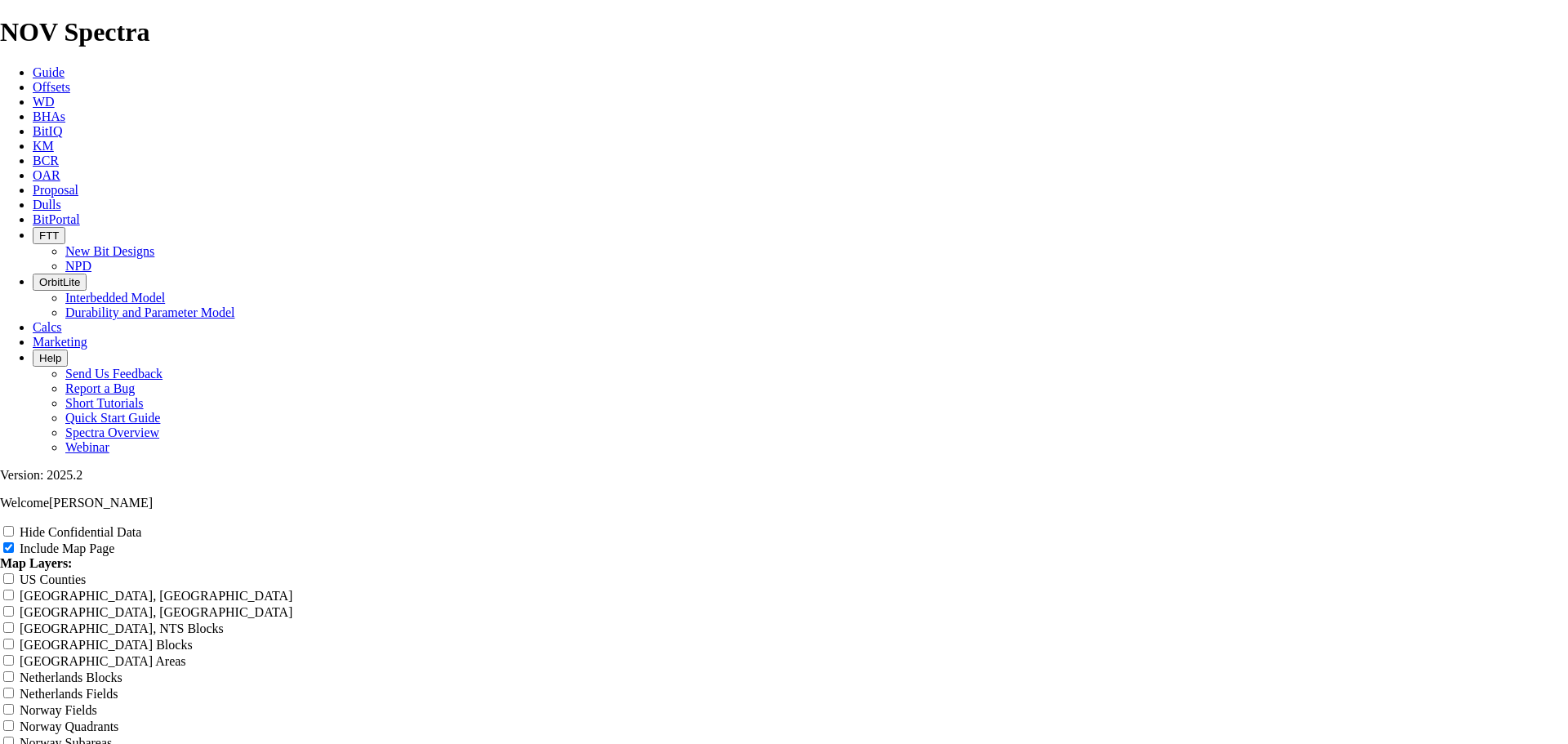
type input "Untitled Offset Analy"
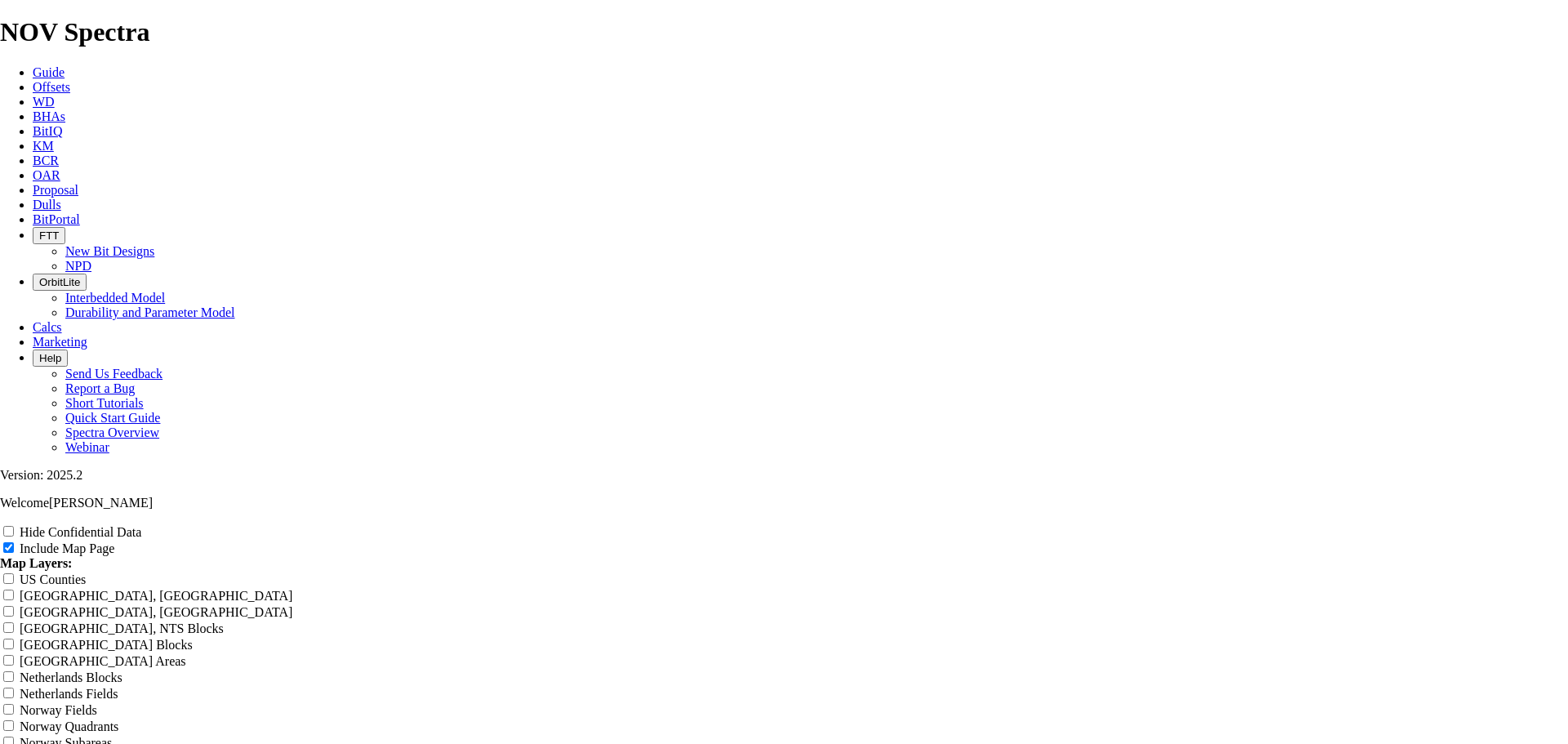
type input "Untitled Offset Analy"
type input "Untitled Offset Anal"
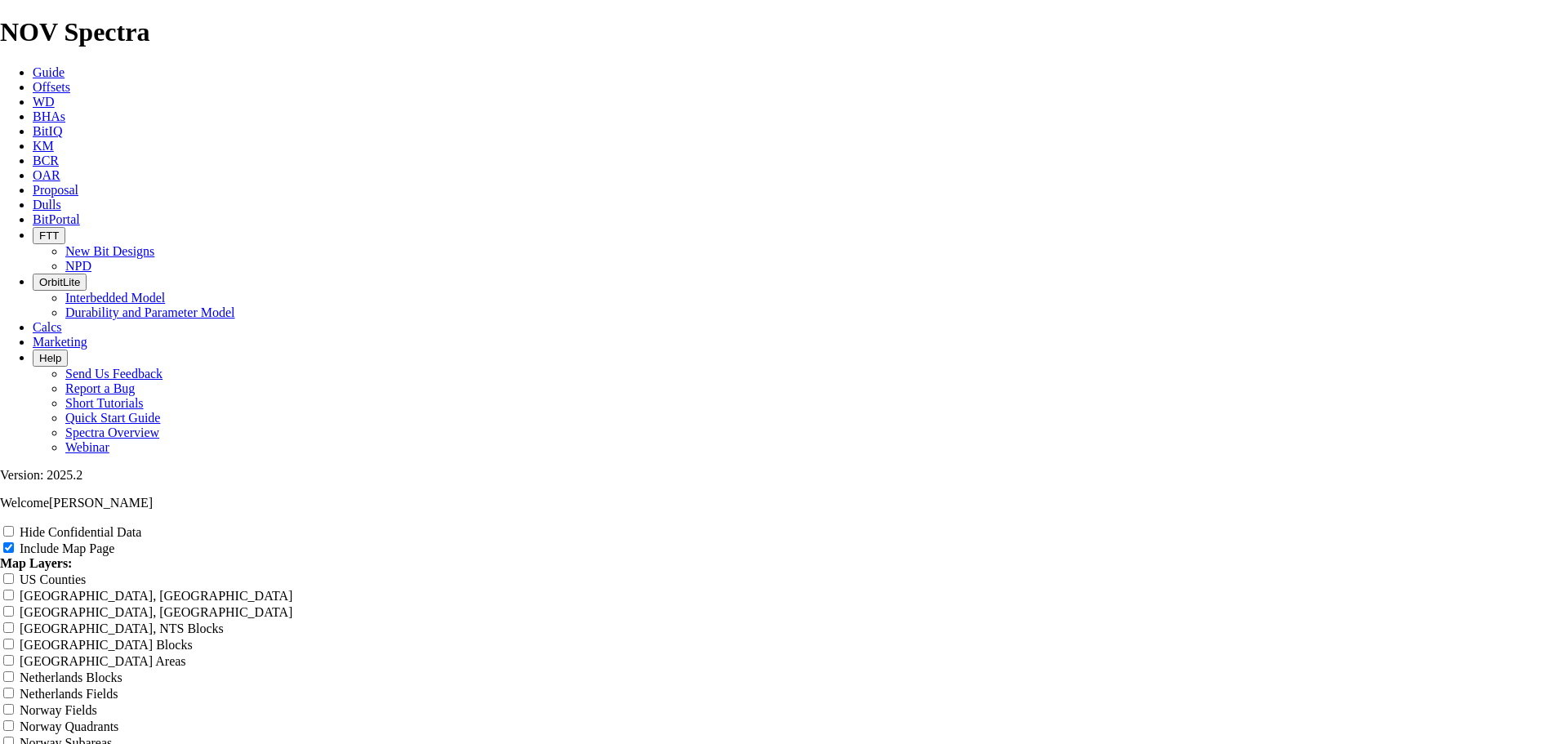
type input "Untitled Offset Anal"
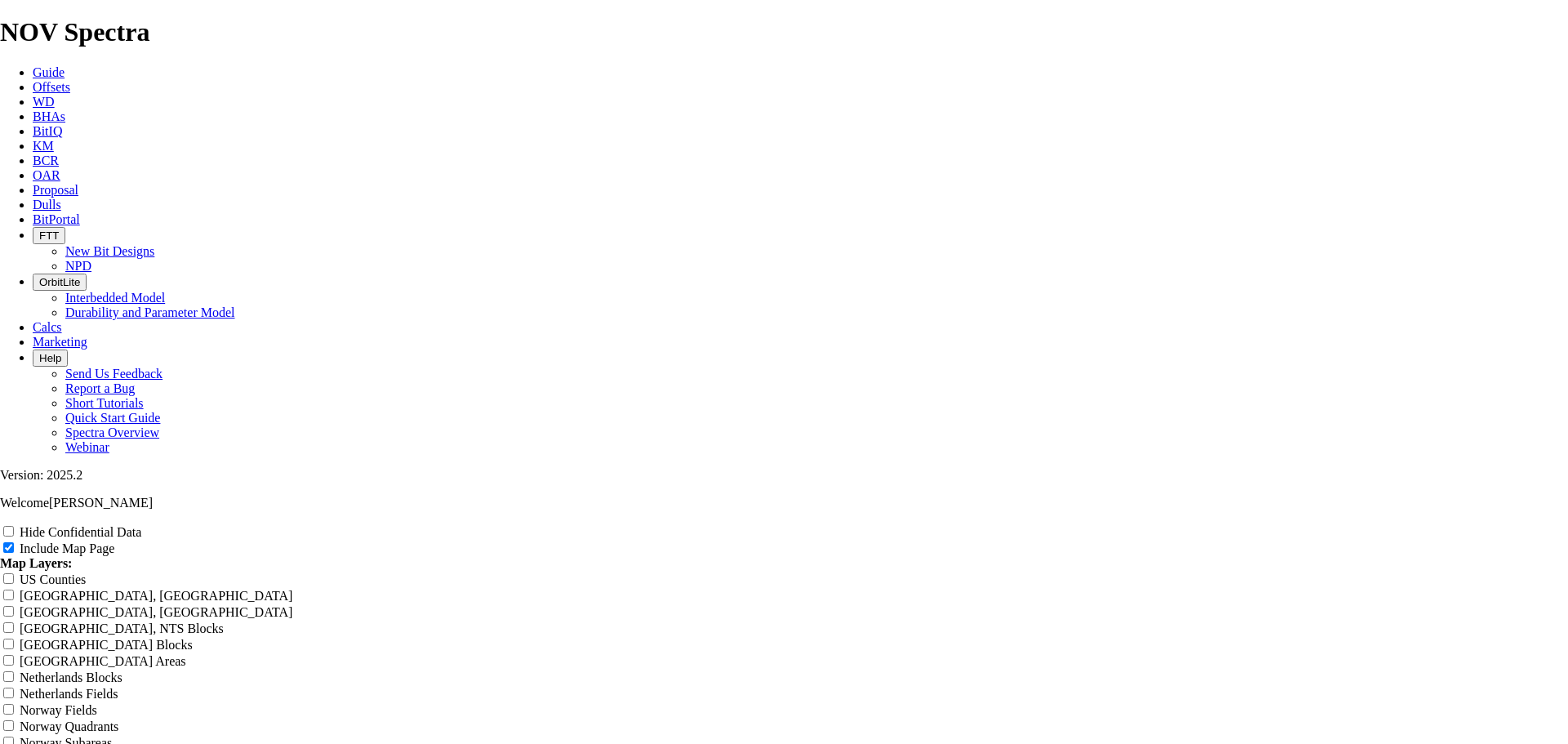
type input "Untitled Offset Anal"
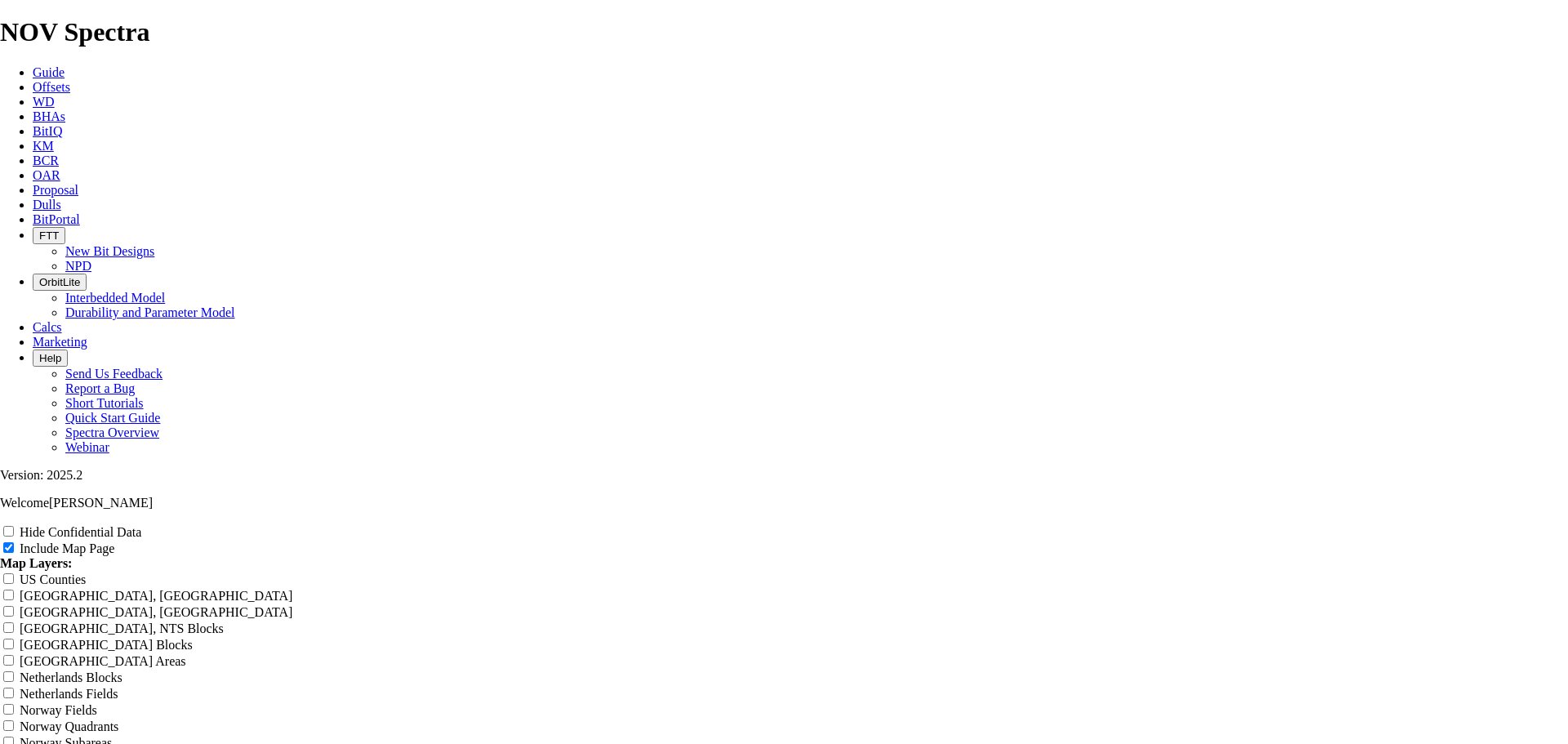
type input "Untitled Offset Anal"
type input "Untitled Offset [PERSON_NAME]"
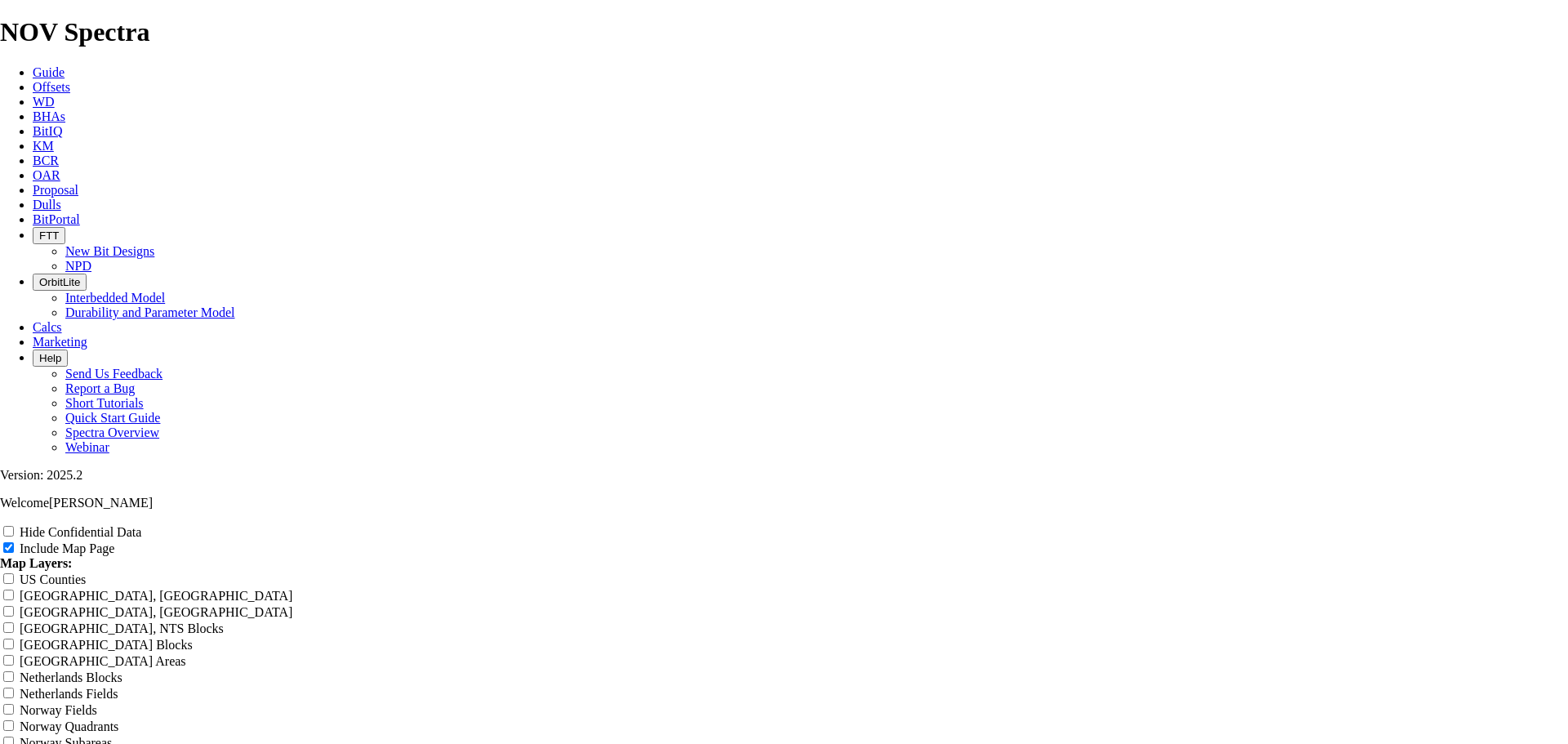
type input "Untitled Offset [PERSON_NAME]"
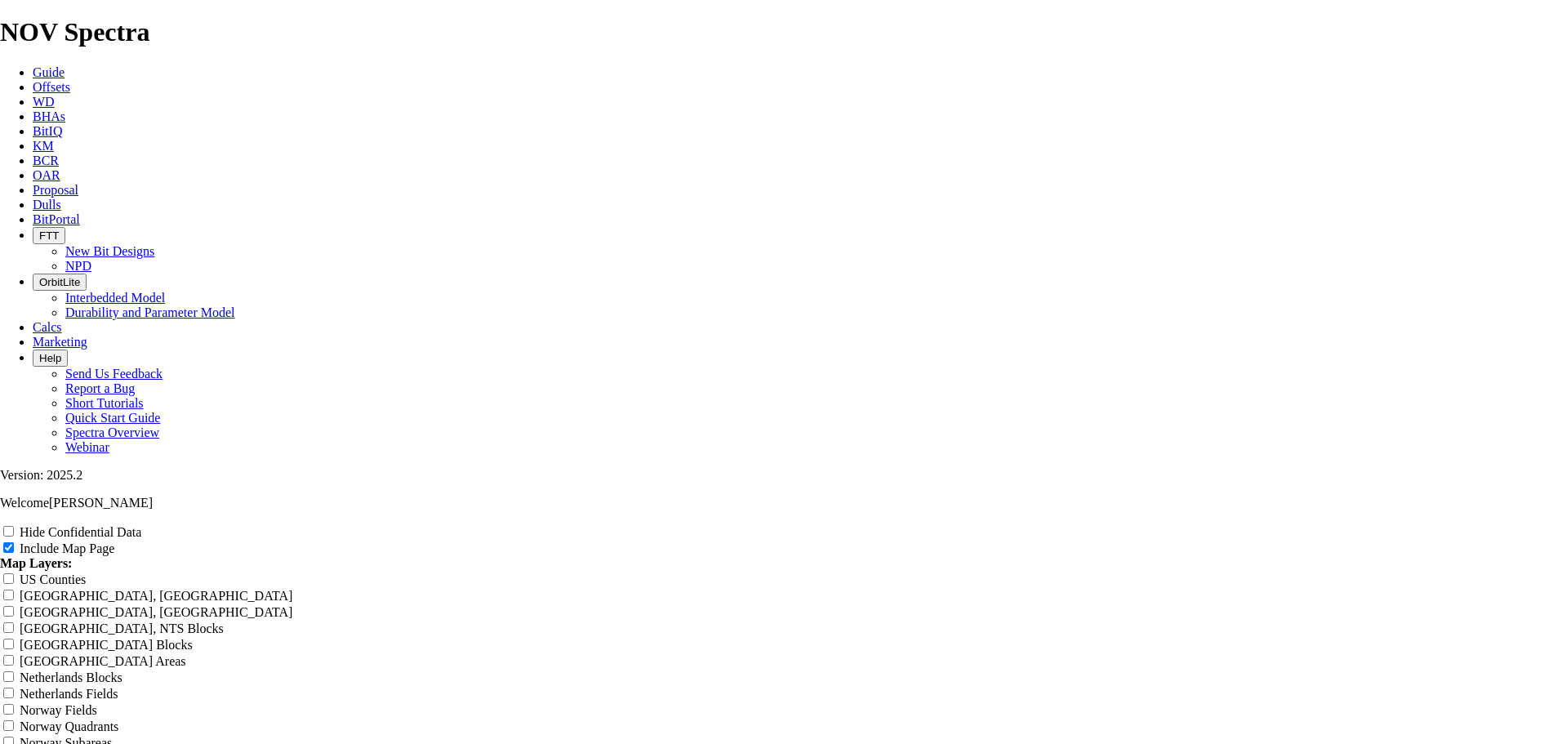
type input "Untitled Offset [PERSON_NAME]"
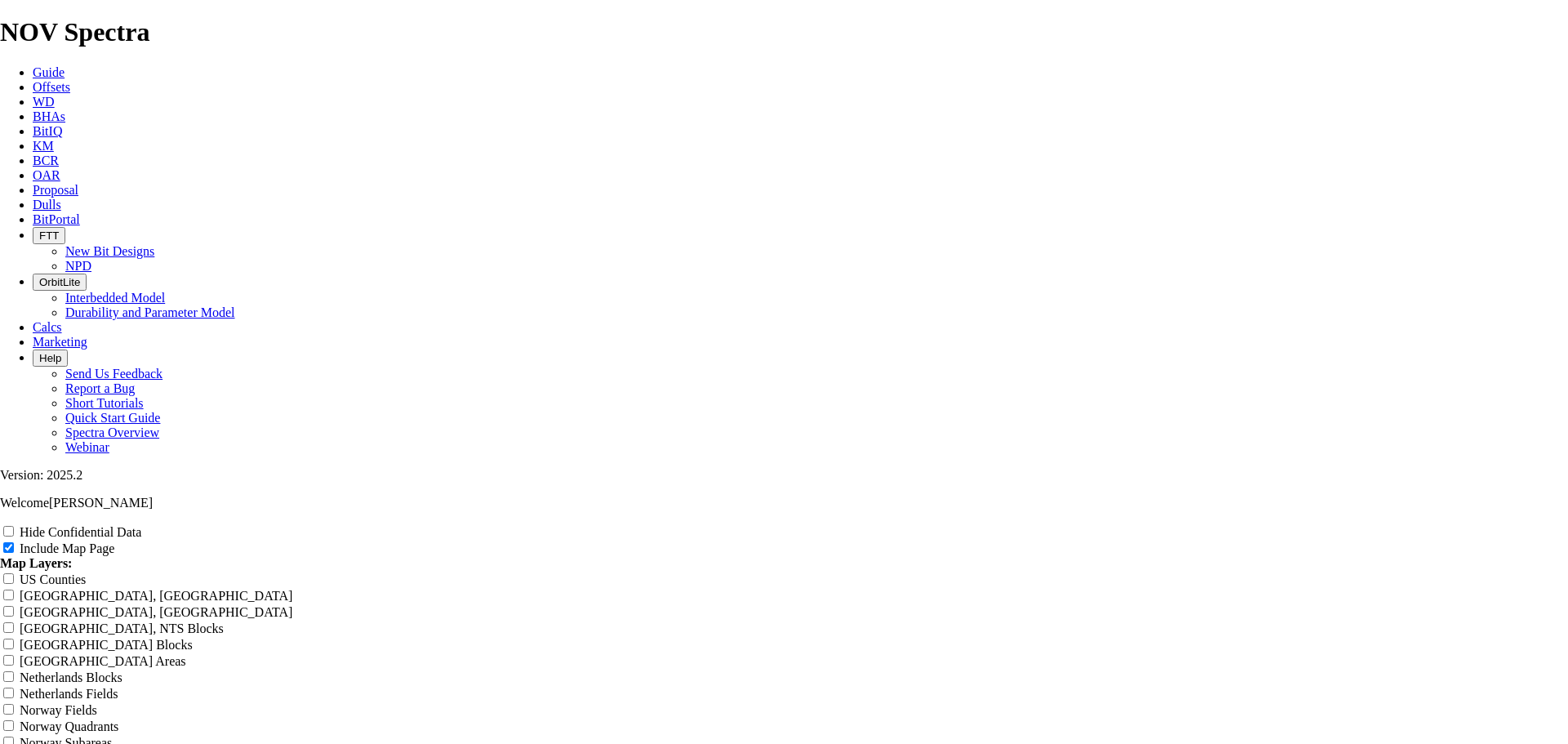
type input "Untitled Offset [PERSON_NAME]"
type input "Untitled Offset An"
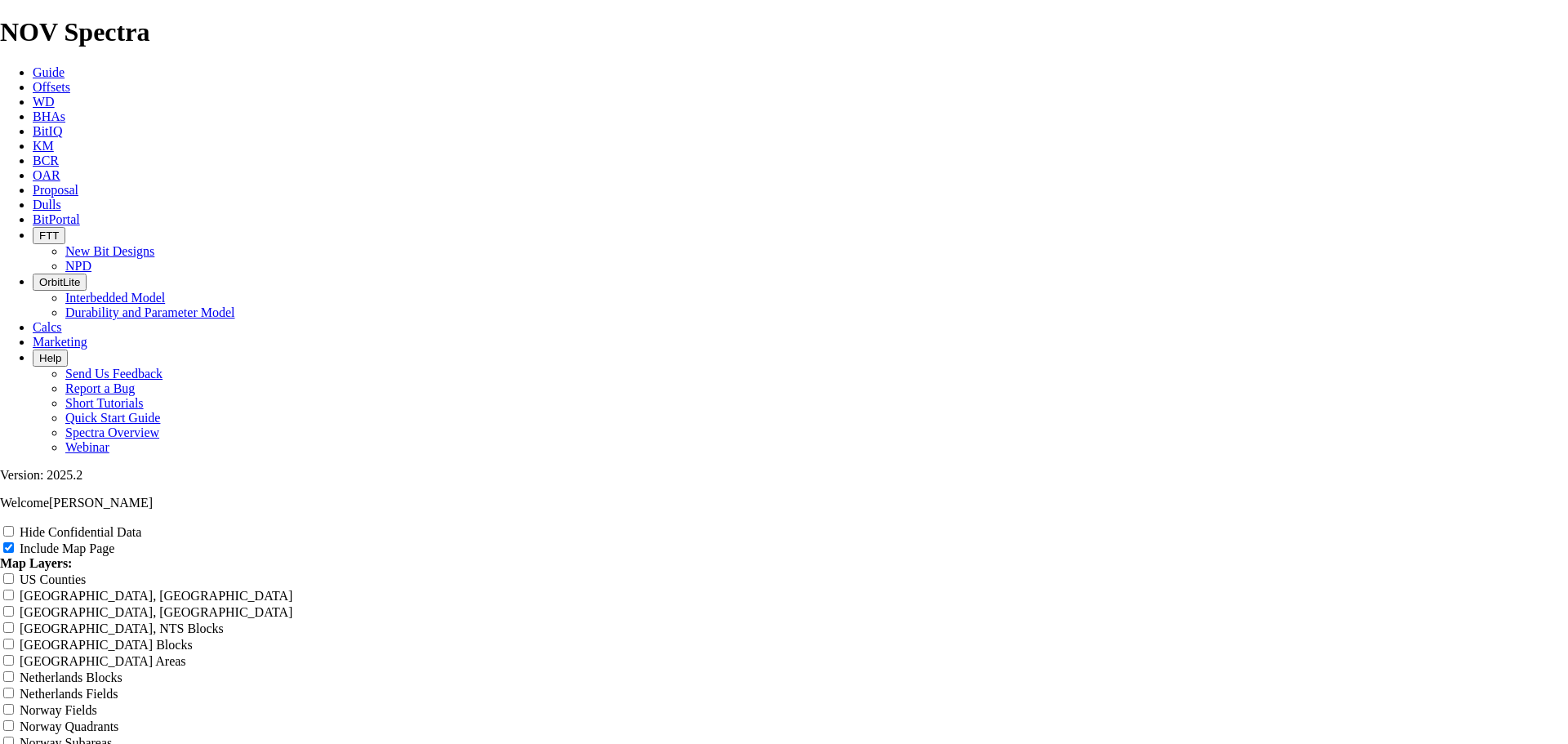
type input "Untitled Offset An"
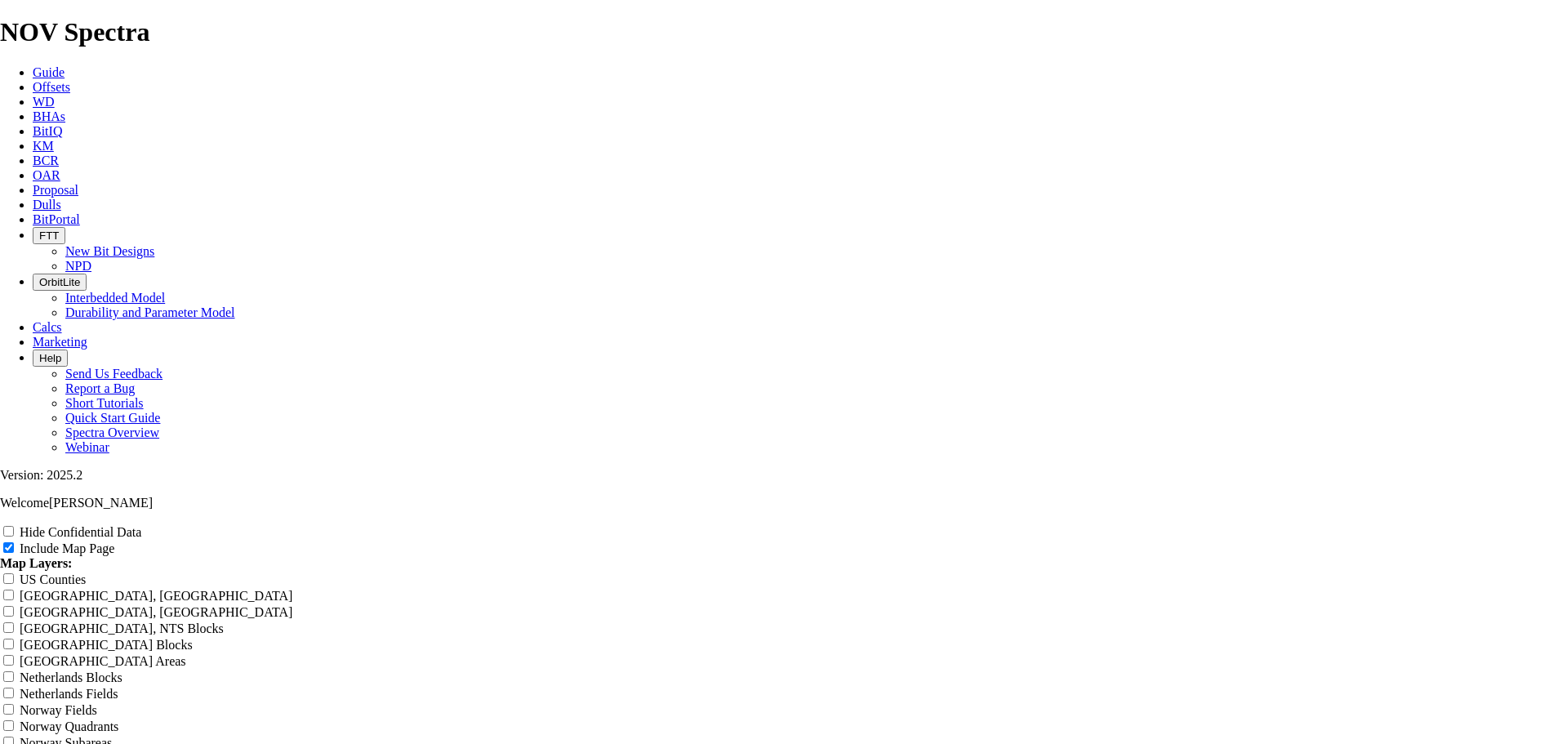
type input "Untitled Offset An"
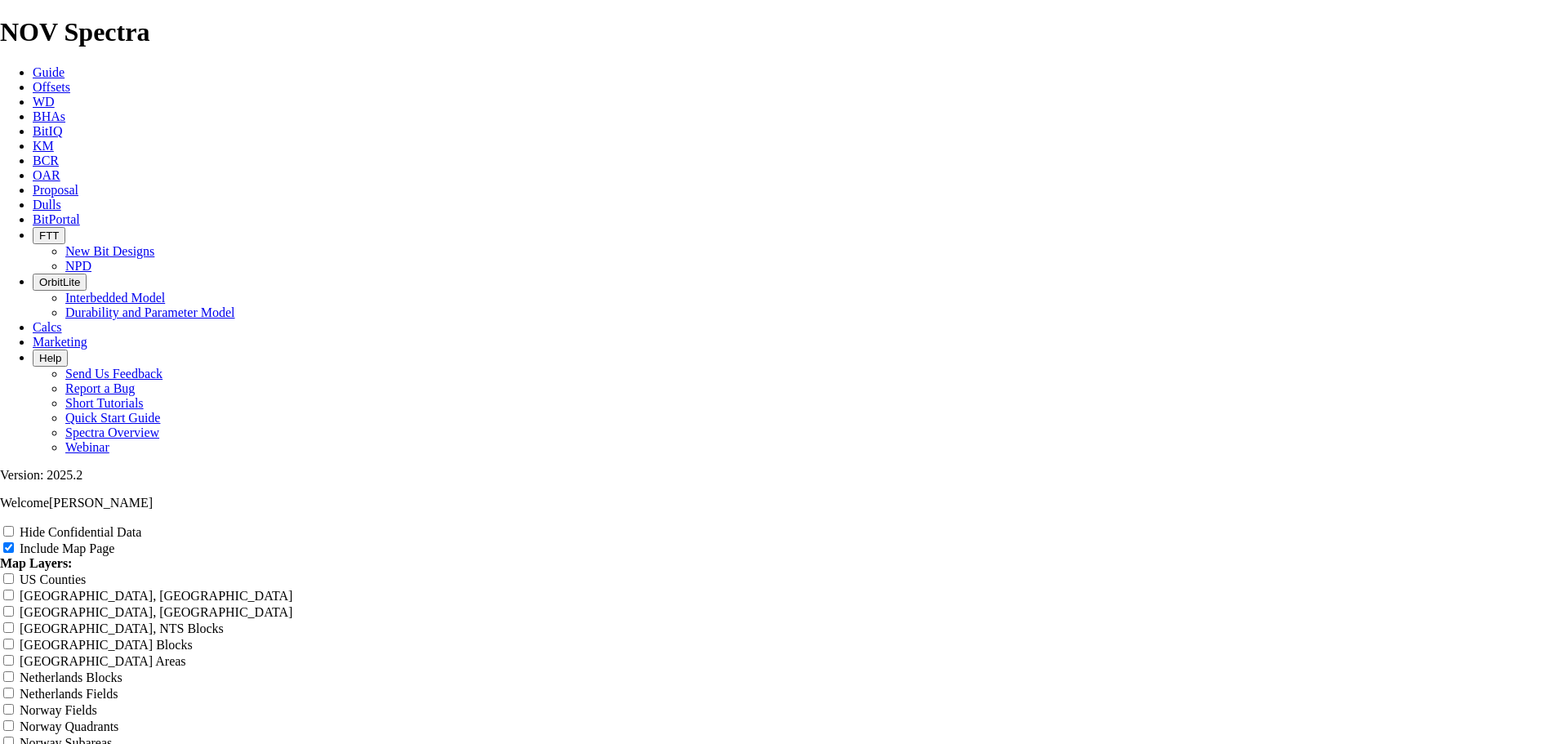
type input "Untitled Offset An"
type input "Untitled Offset A"
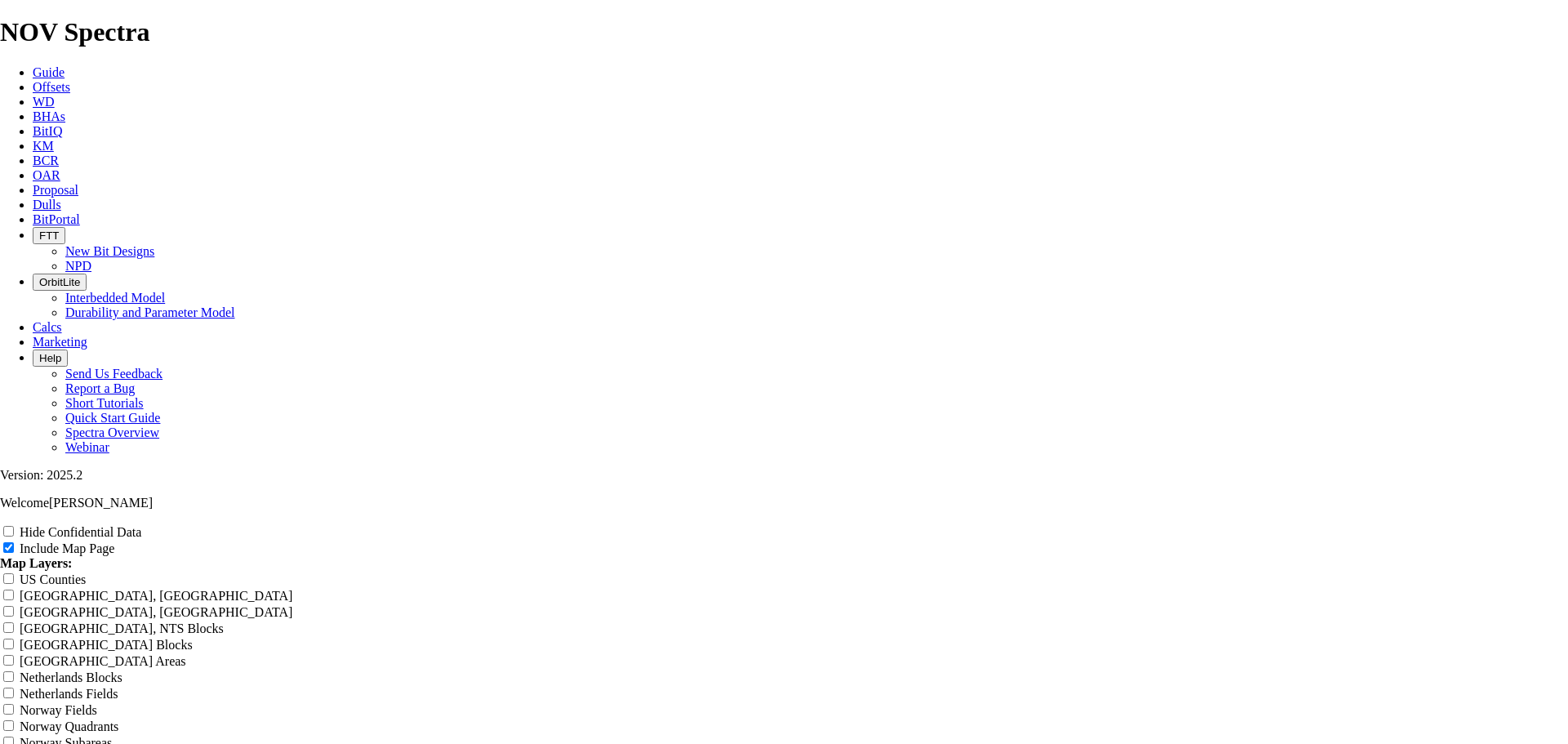
type input "Untitled Offset A"
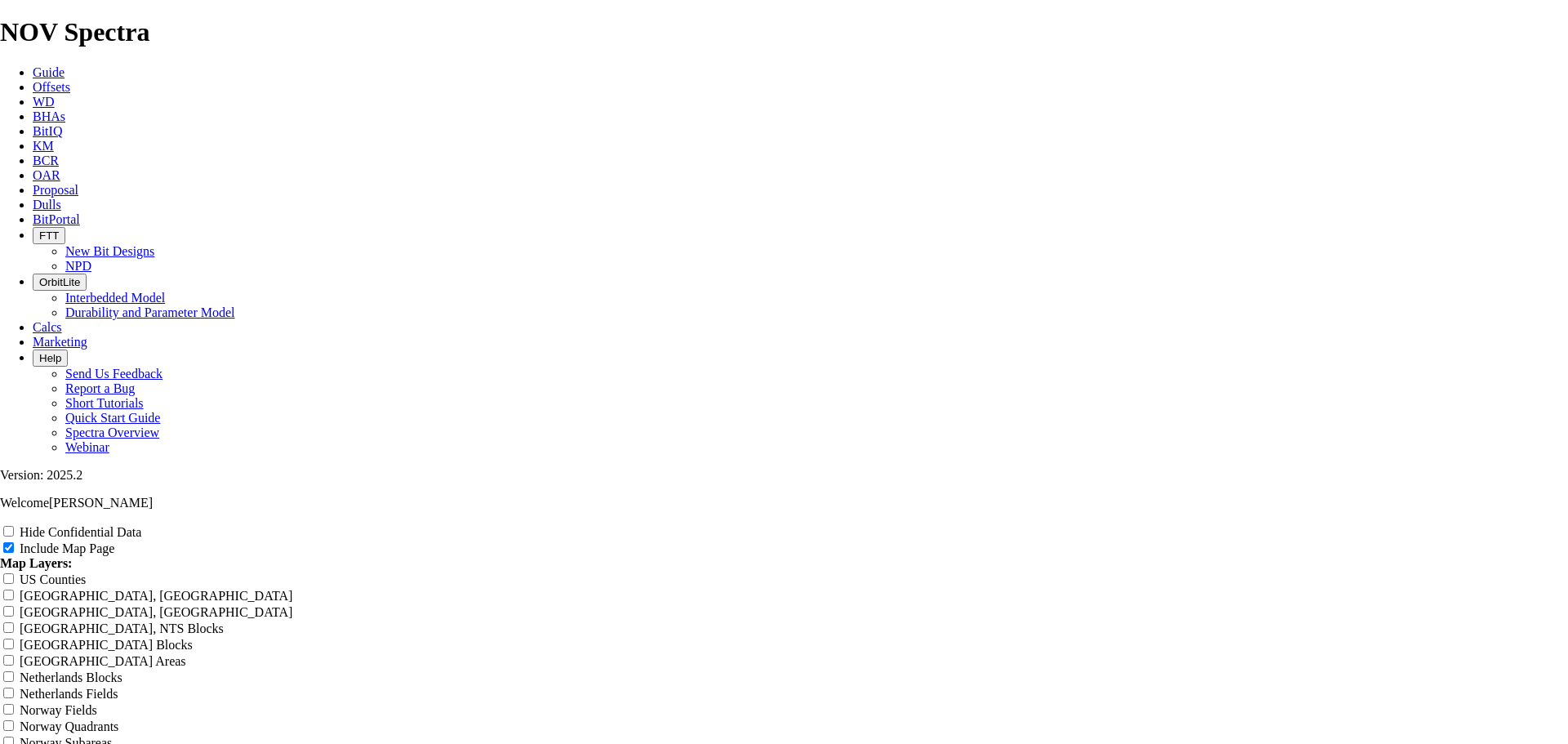
type input "Untitled Offset A"
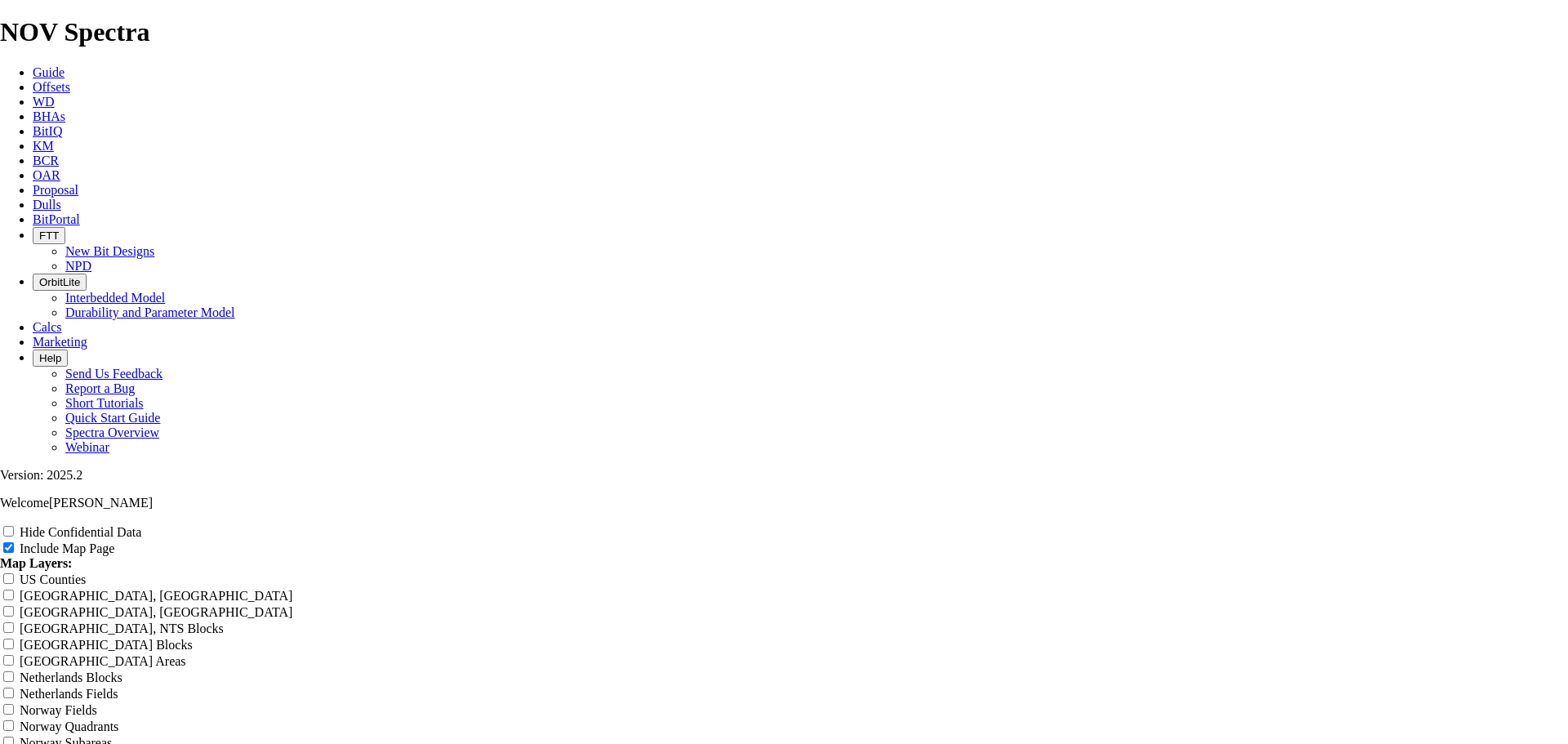
type input "Untitled Offset A"
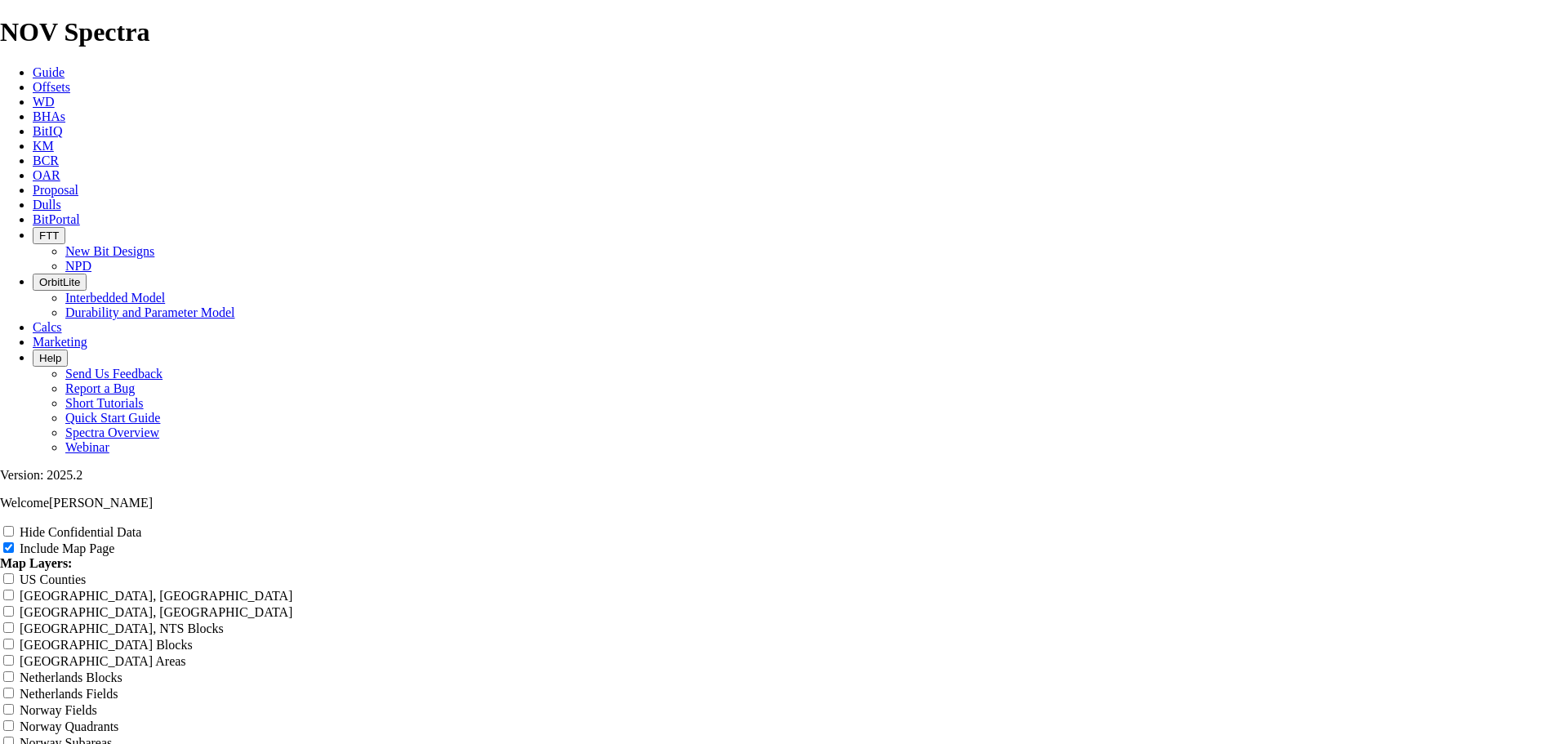
type input "Untitled Offset"
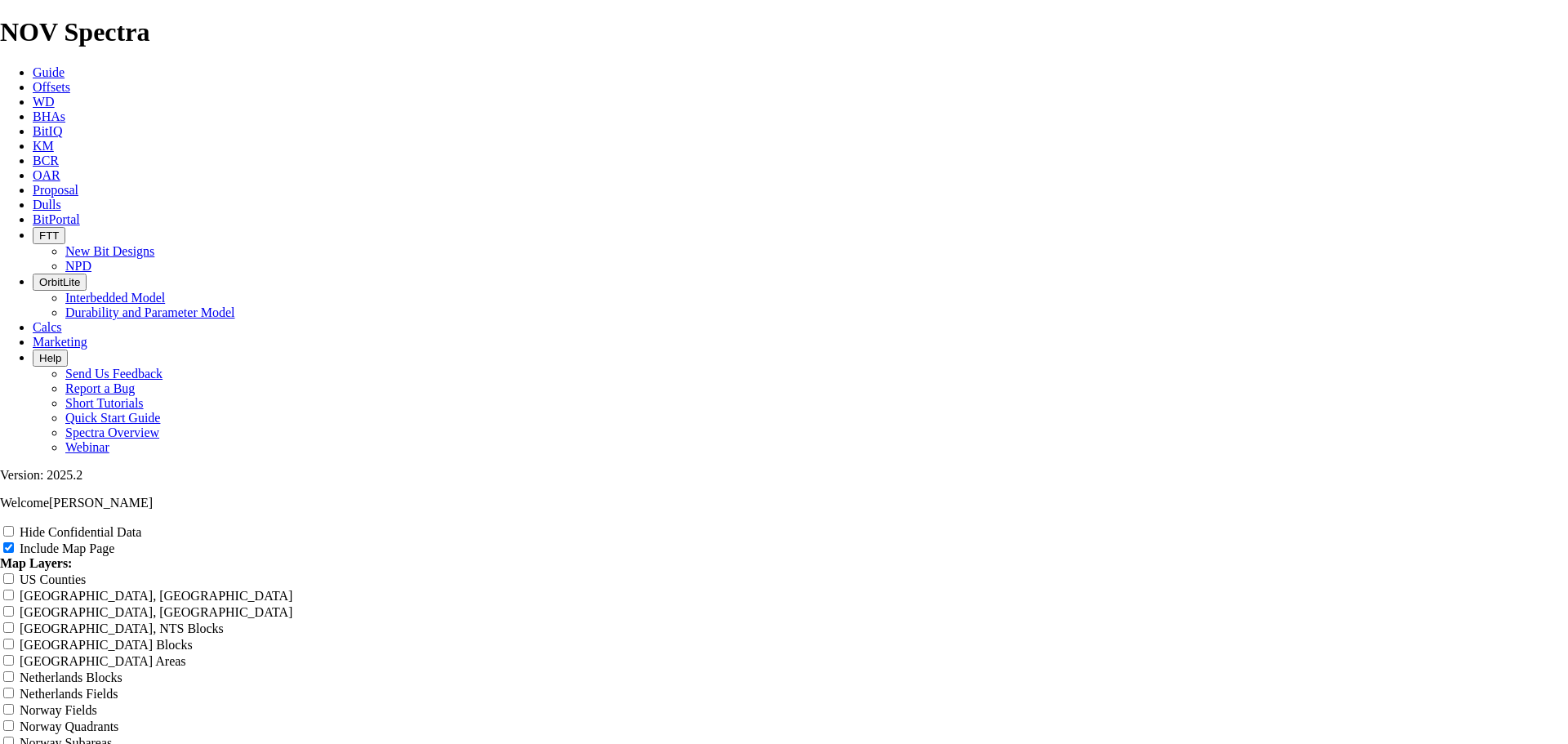
type input "Untitled Offset"
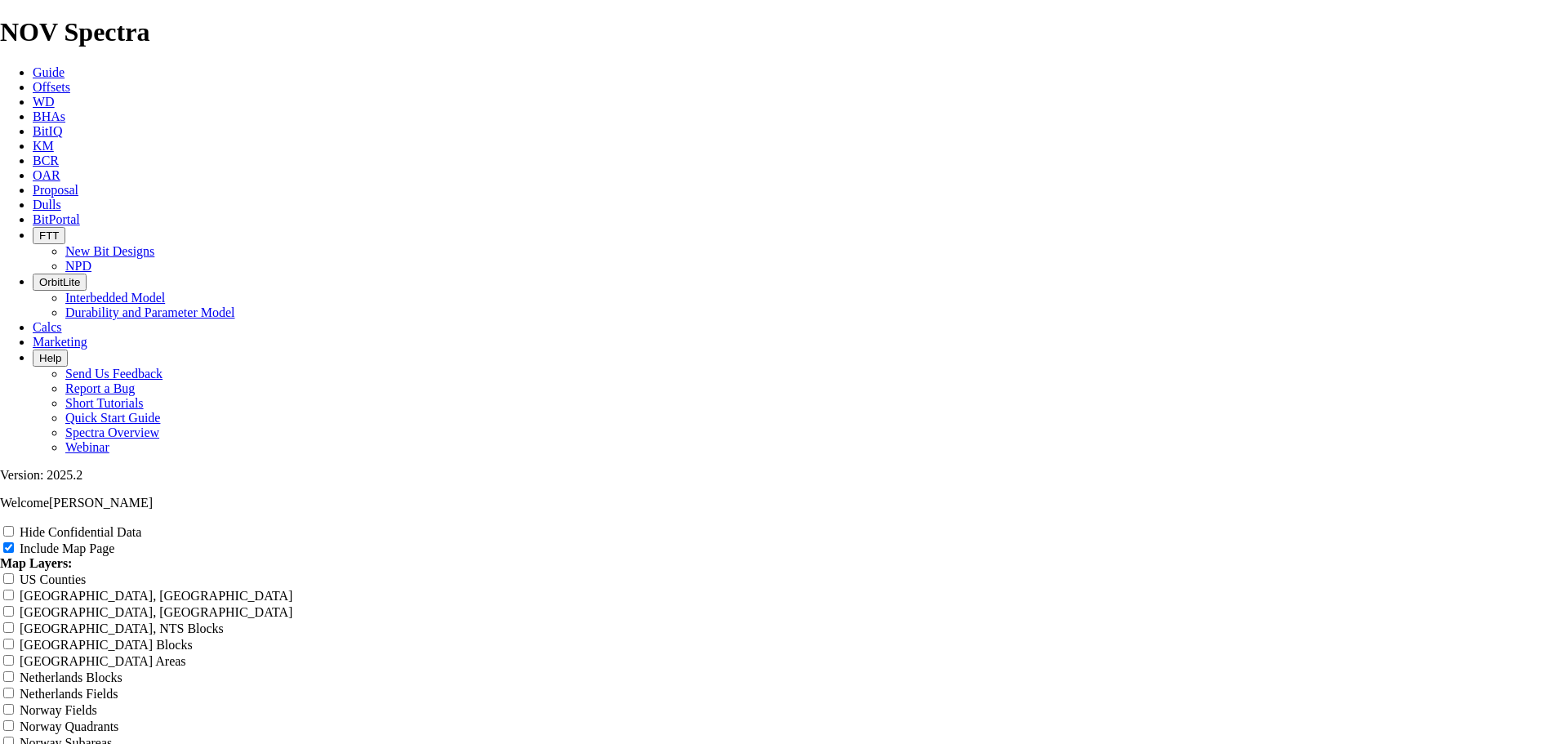
type input "Untitled Offset"
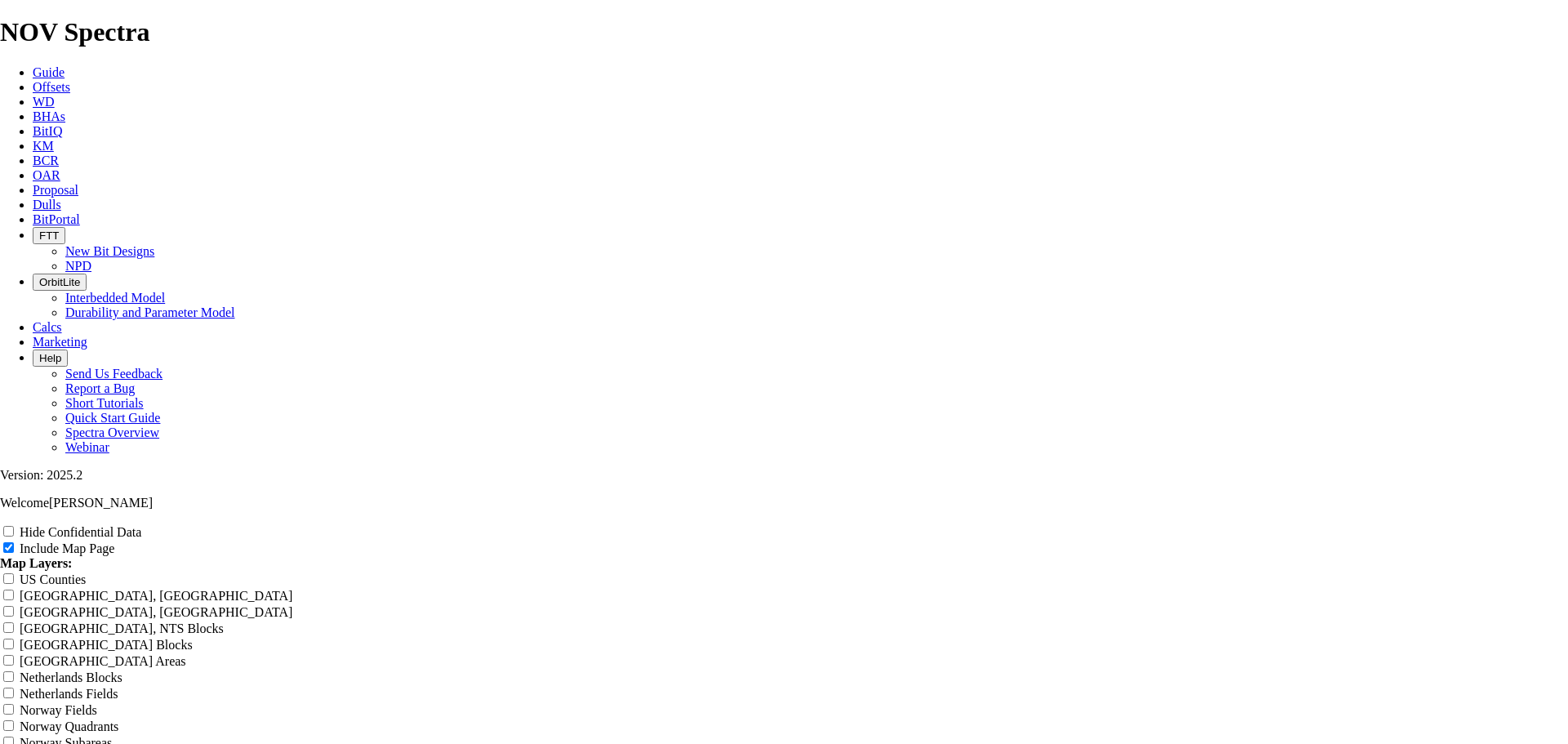
type input "Untitled Offset"
type input "Untitled Offse"
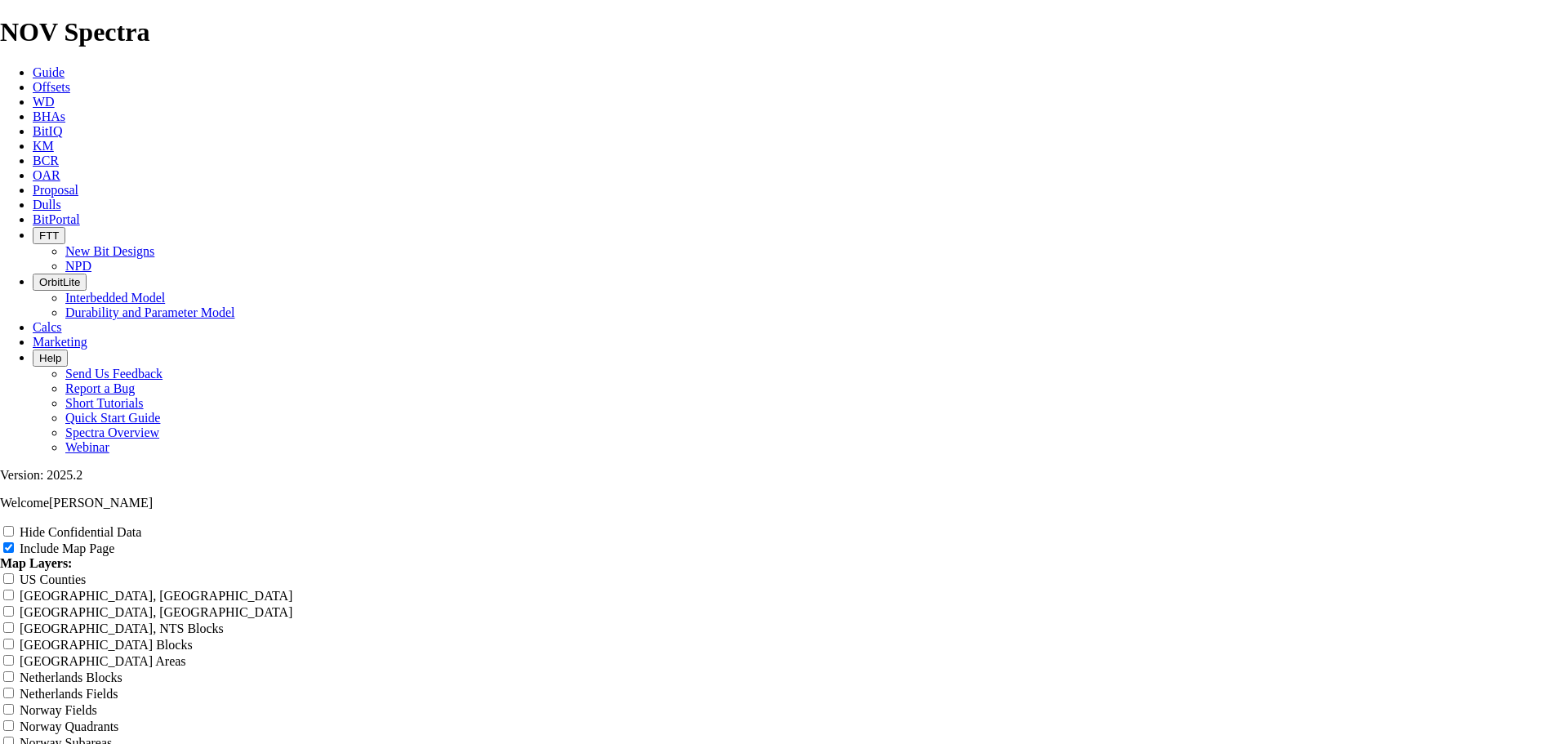
type input "Untitled Offse"
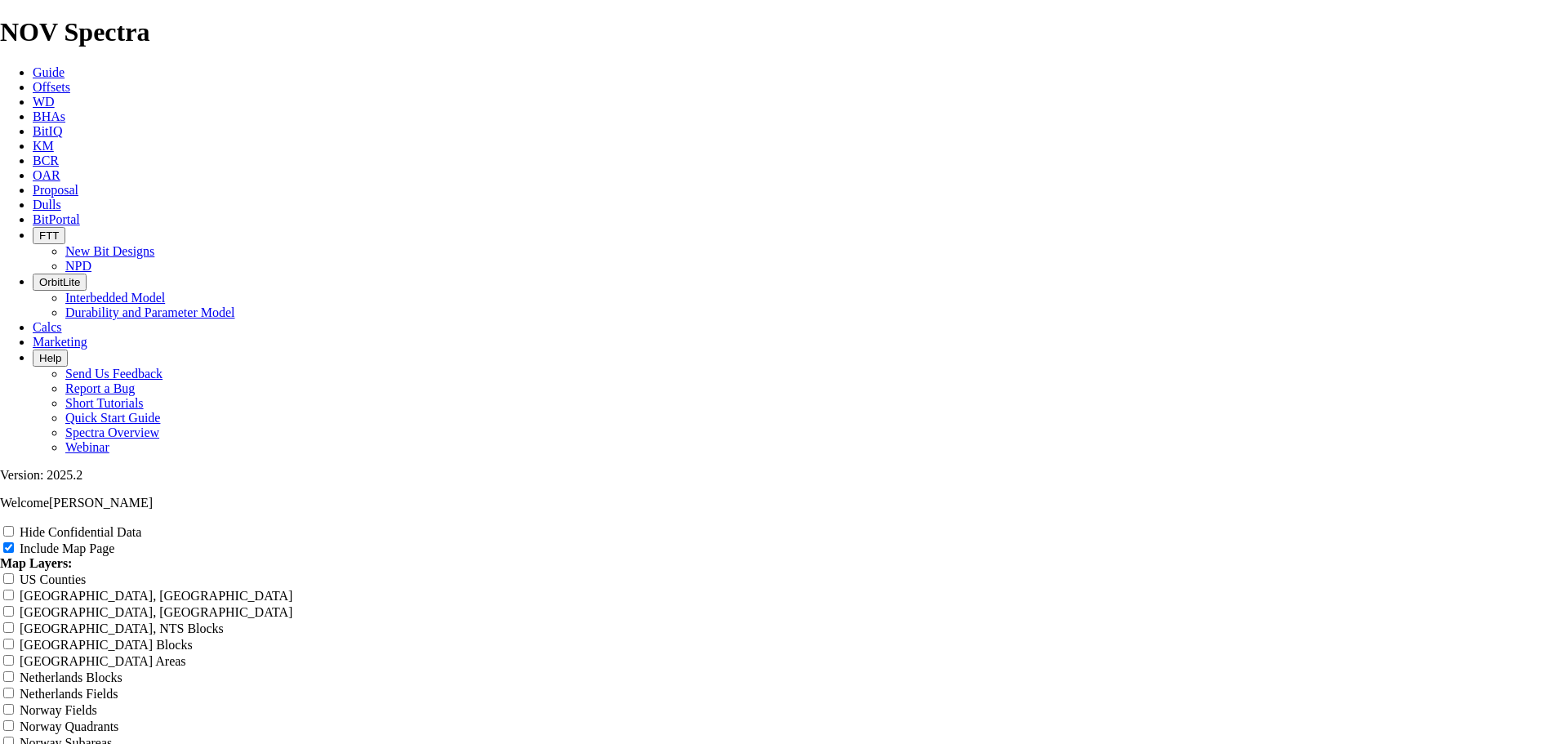
type input "Untitled Offse"
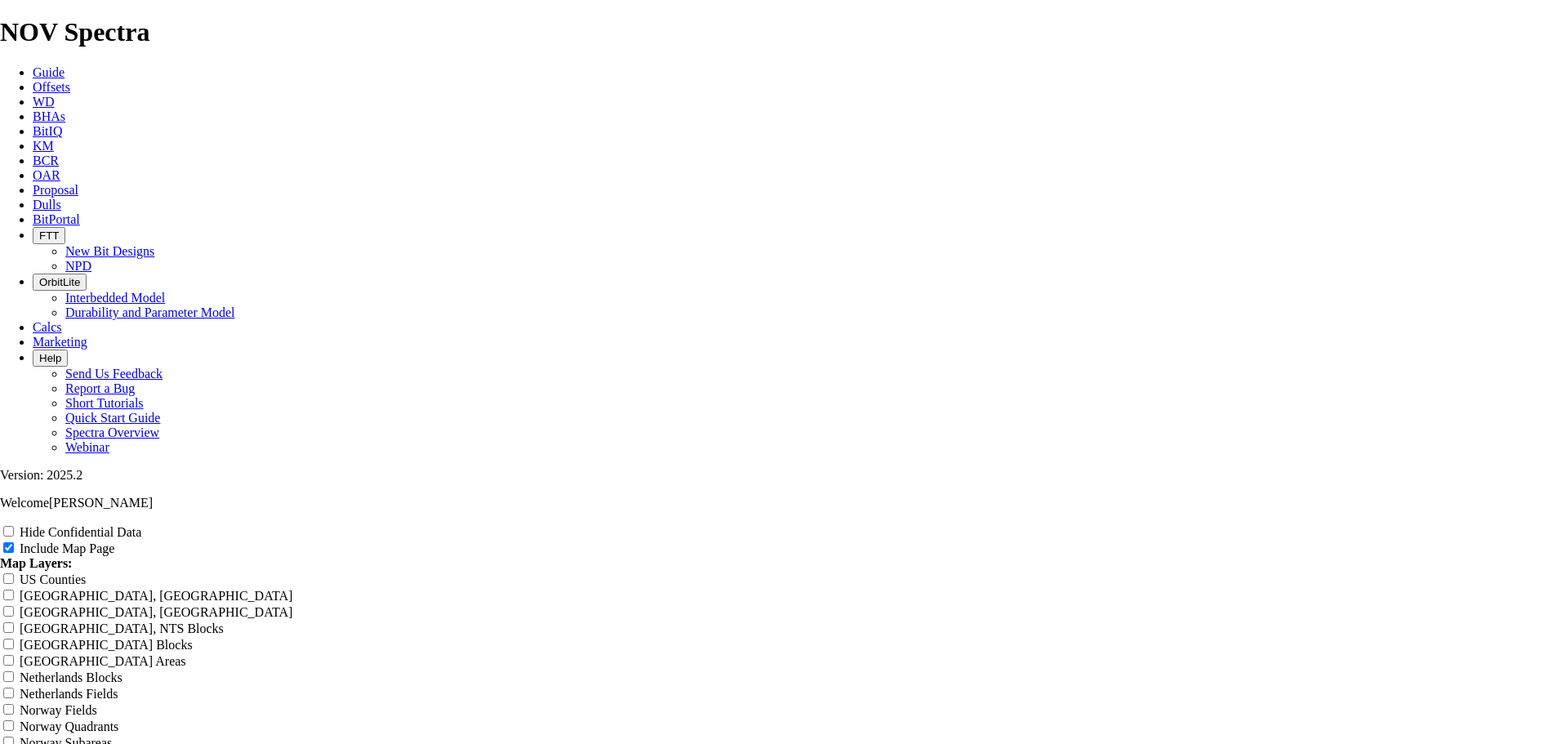
type input "Untitled Offse"
type input "Untitled Offs"
